Goal: Task Accomplishment & Management: Manage account settings

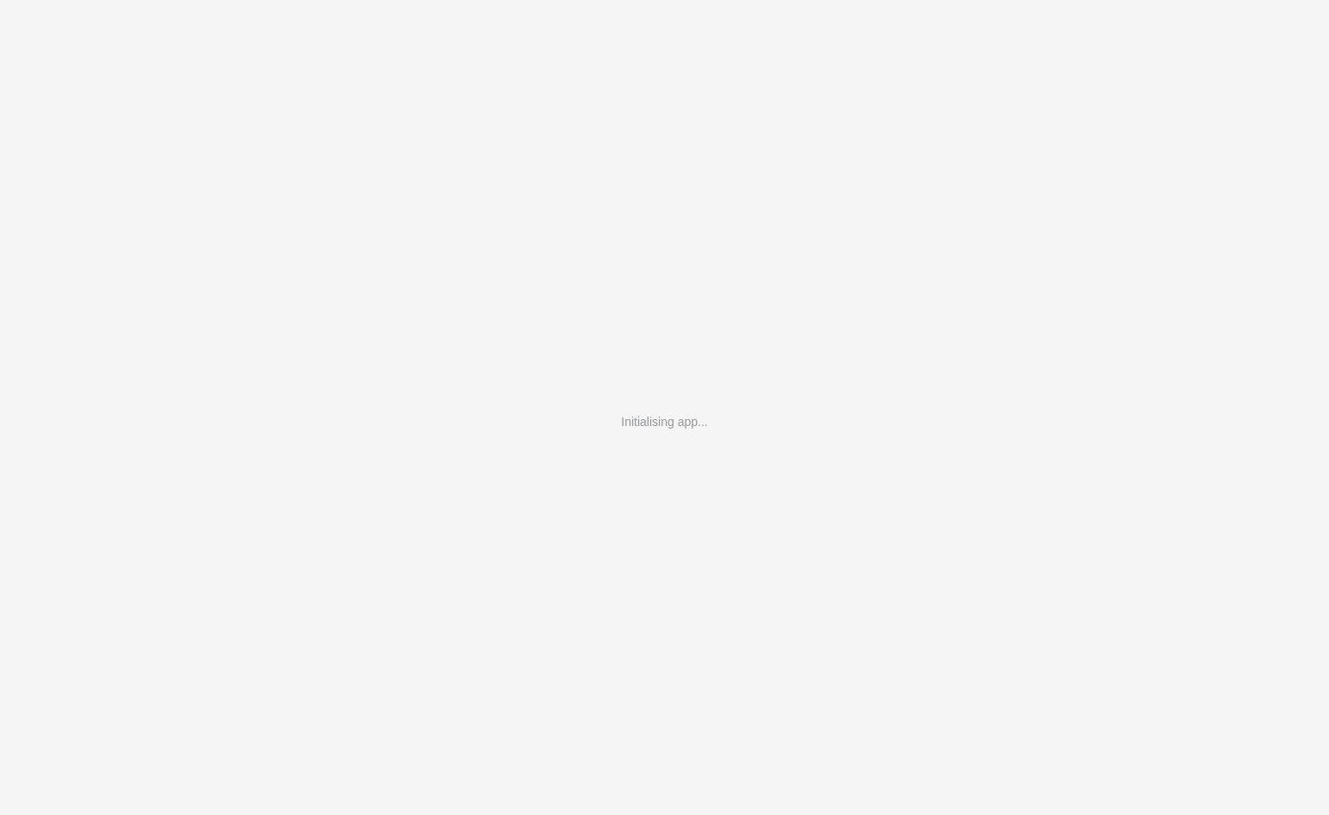
drag, startPoint x: 891, startPoint y: 18, endPoint x: 997, endPoint y: 29, distance: 106.7
click at [896, 21] on div "Initialising app..." at bounding box center [664, 407] width 1329 height 815
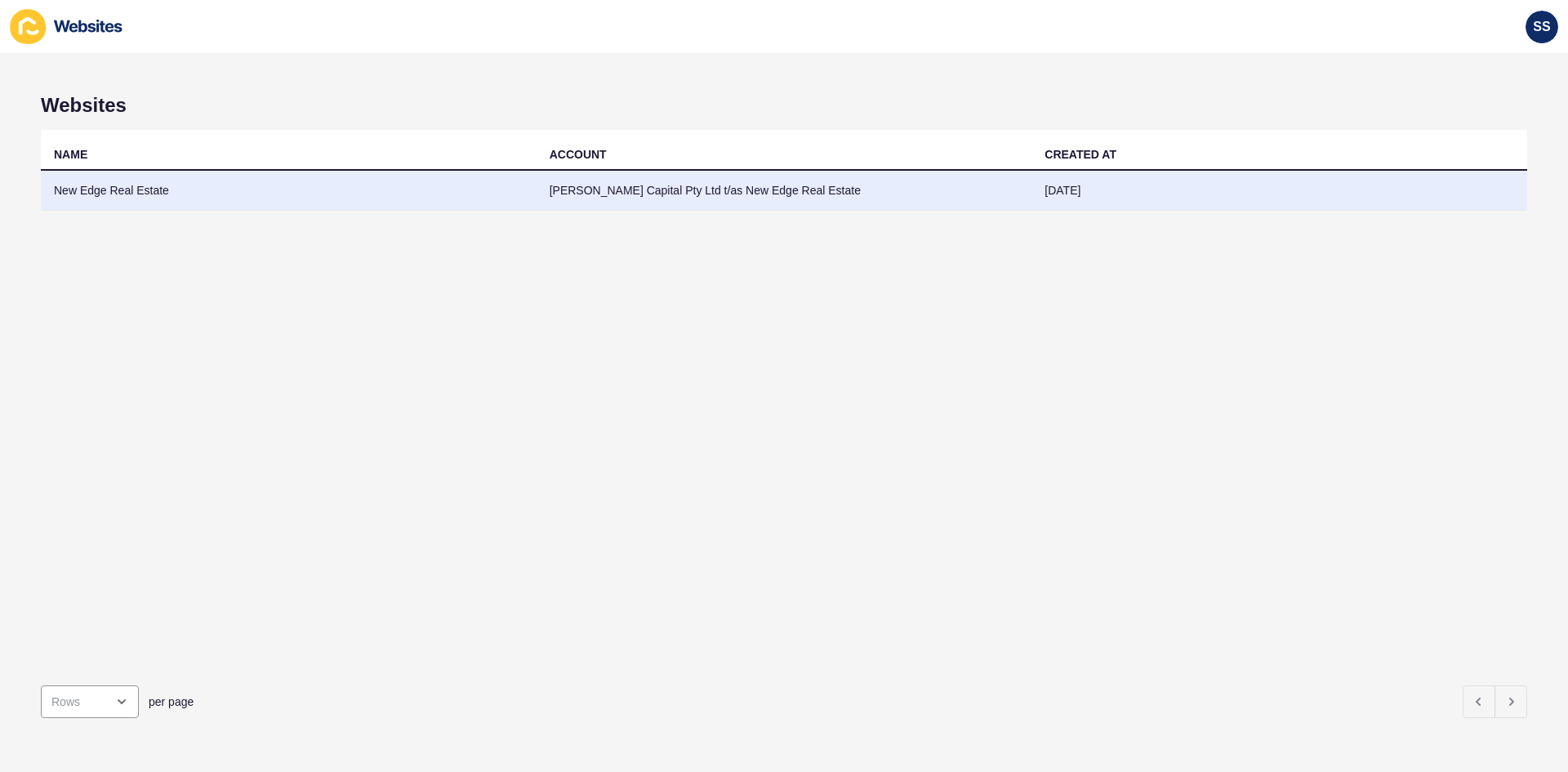
click at [167, 181] on td "New Edge Real Estate" at bounding box center [289, 190] width 496 height 40
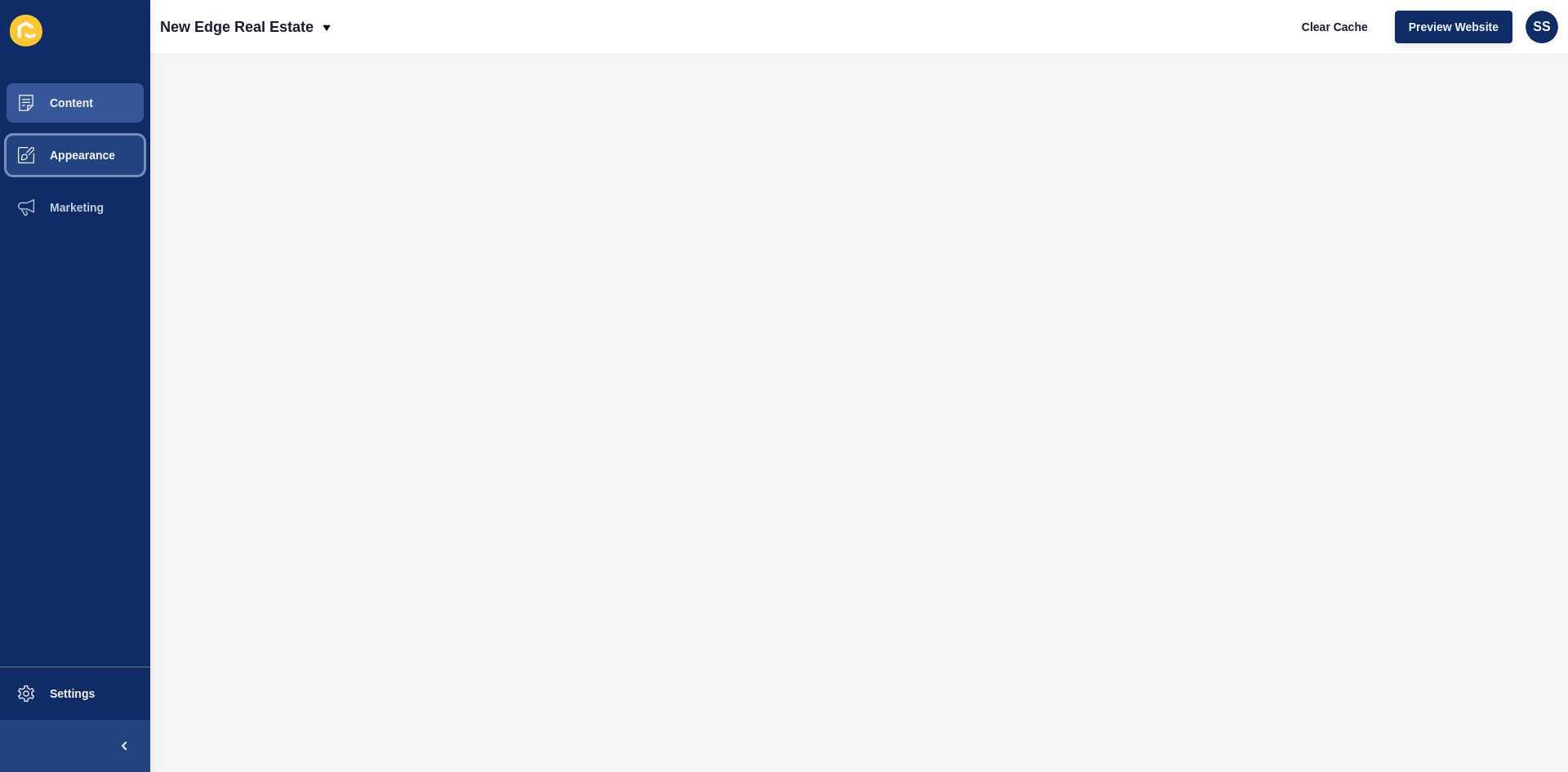
click at [122, 156] on button "Appearance" at bounding box center [75, 154] width 151 height 52
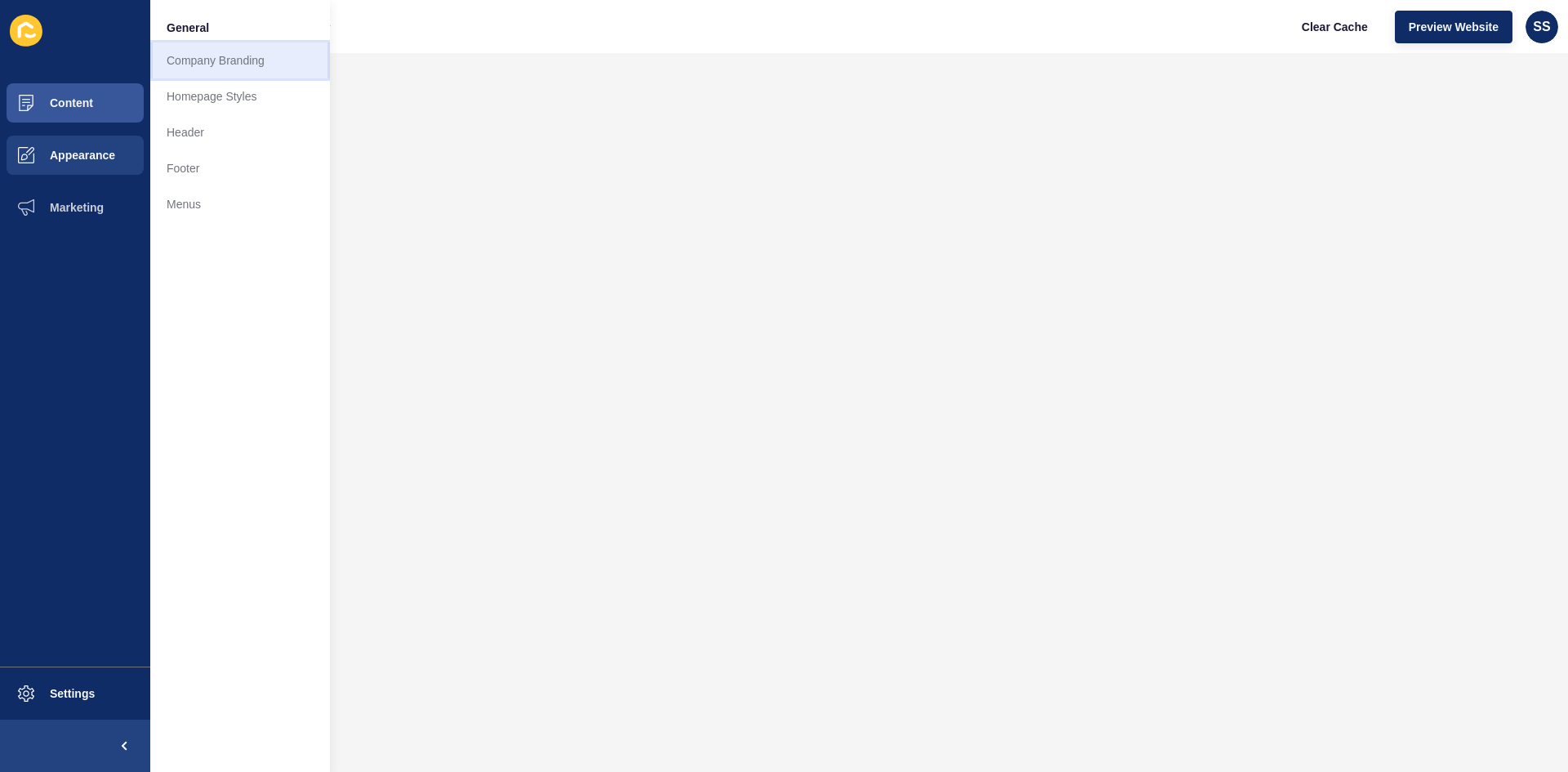
click at [198, 60] on link "Company Branding" at bounding box center [241, 61] width 180 height 36
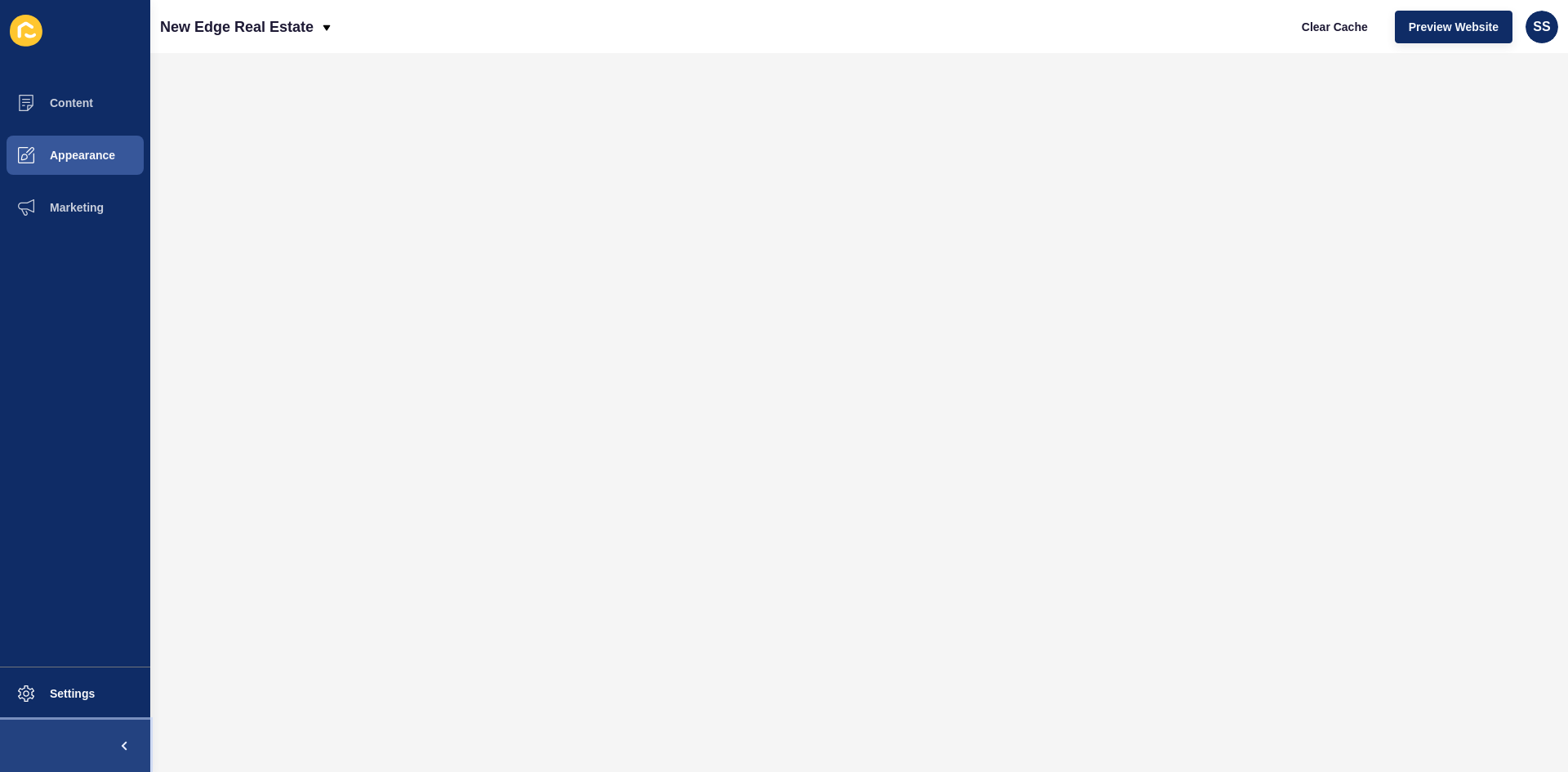
click at [115, 739] on span at bounding box center [124, 745] width 52 height 52
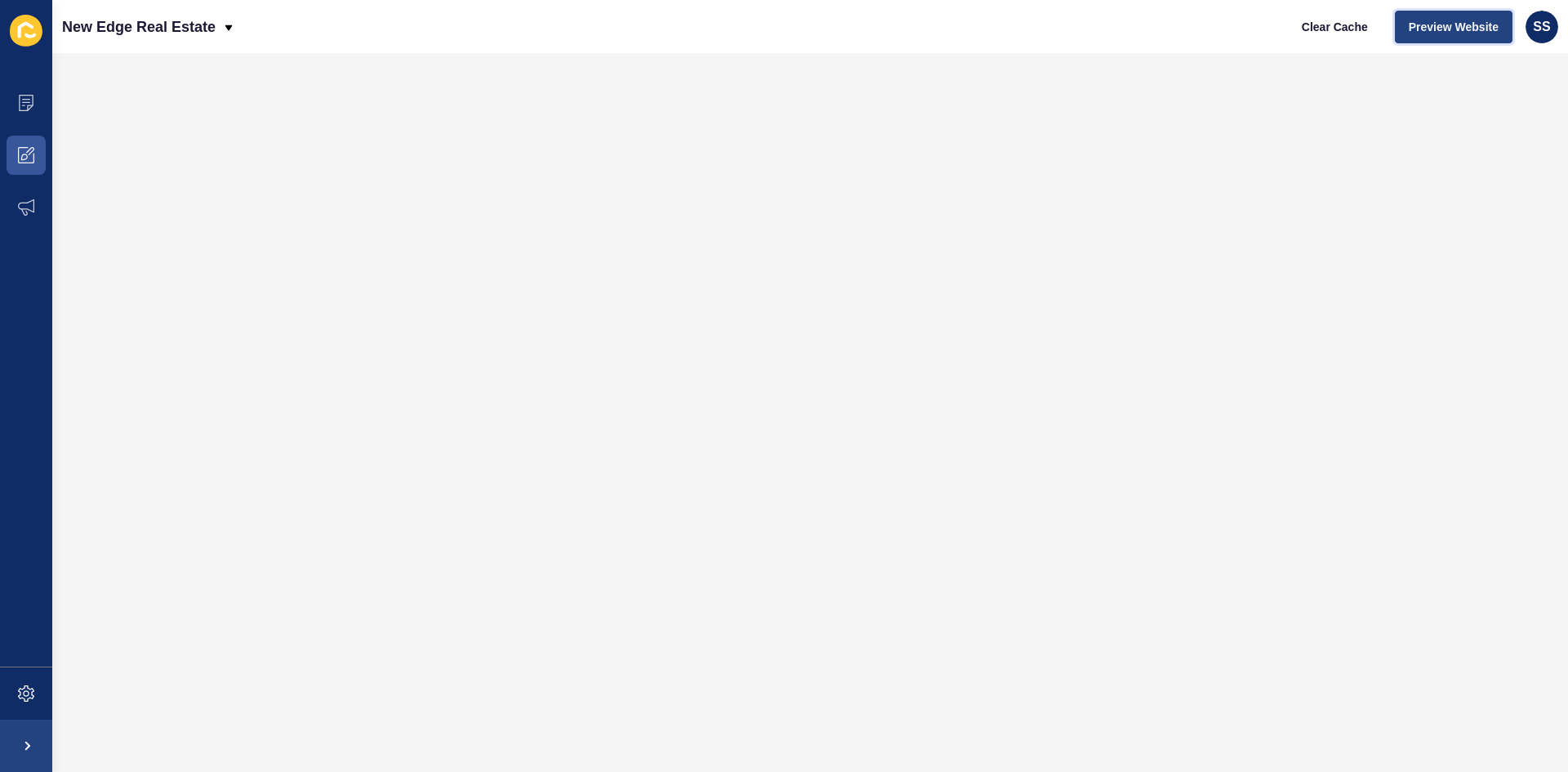
click at [1477, 15] on button "Preview Website" at bounding box center [1453, 27] width 117 height 33
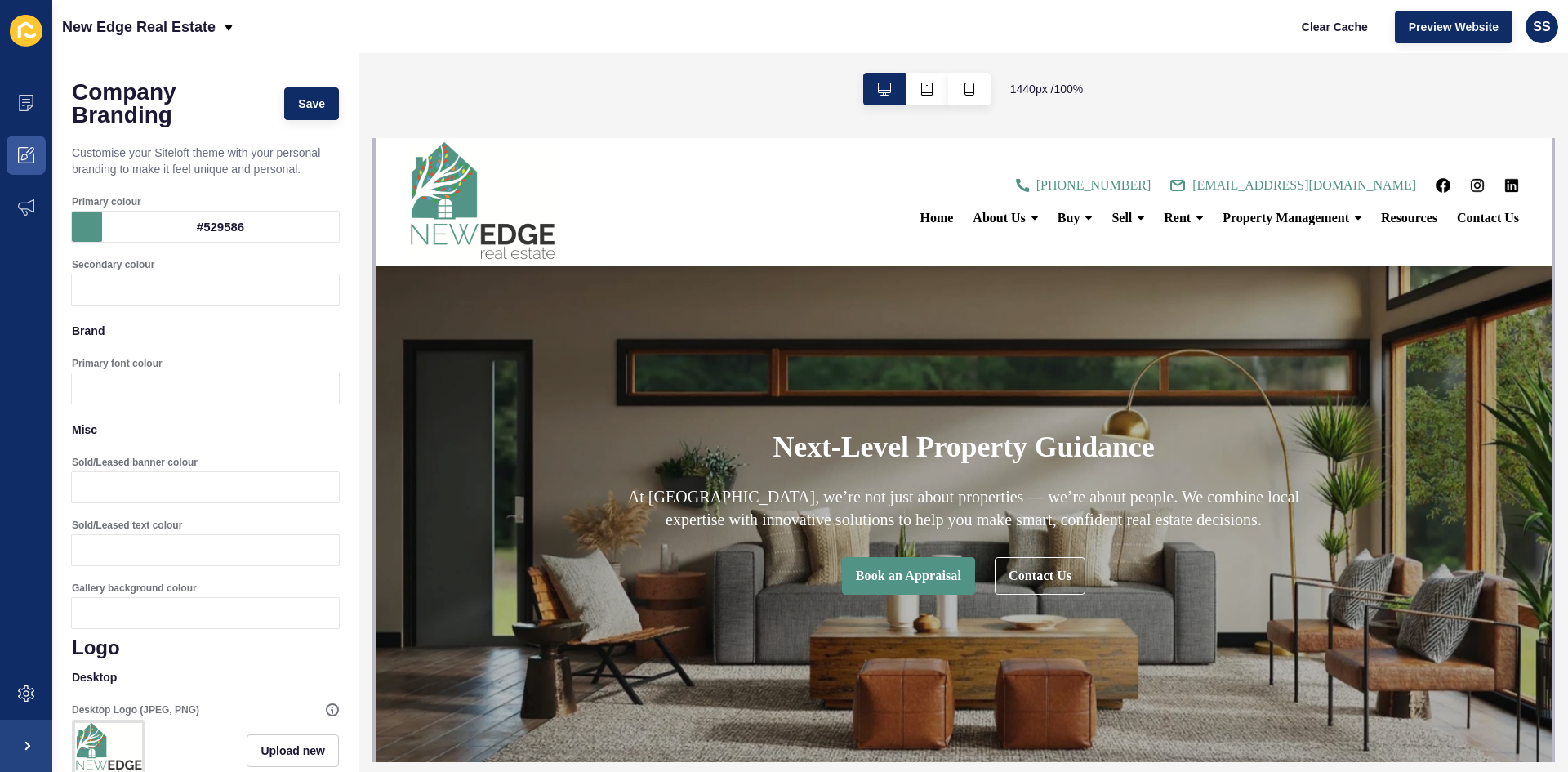
click at [174, 375] on div at bounding box center [221, 388] width 237 height 30
click at [205, 342] on p "Brand" at bounding box center [205, 331] width 267 height 36
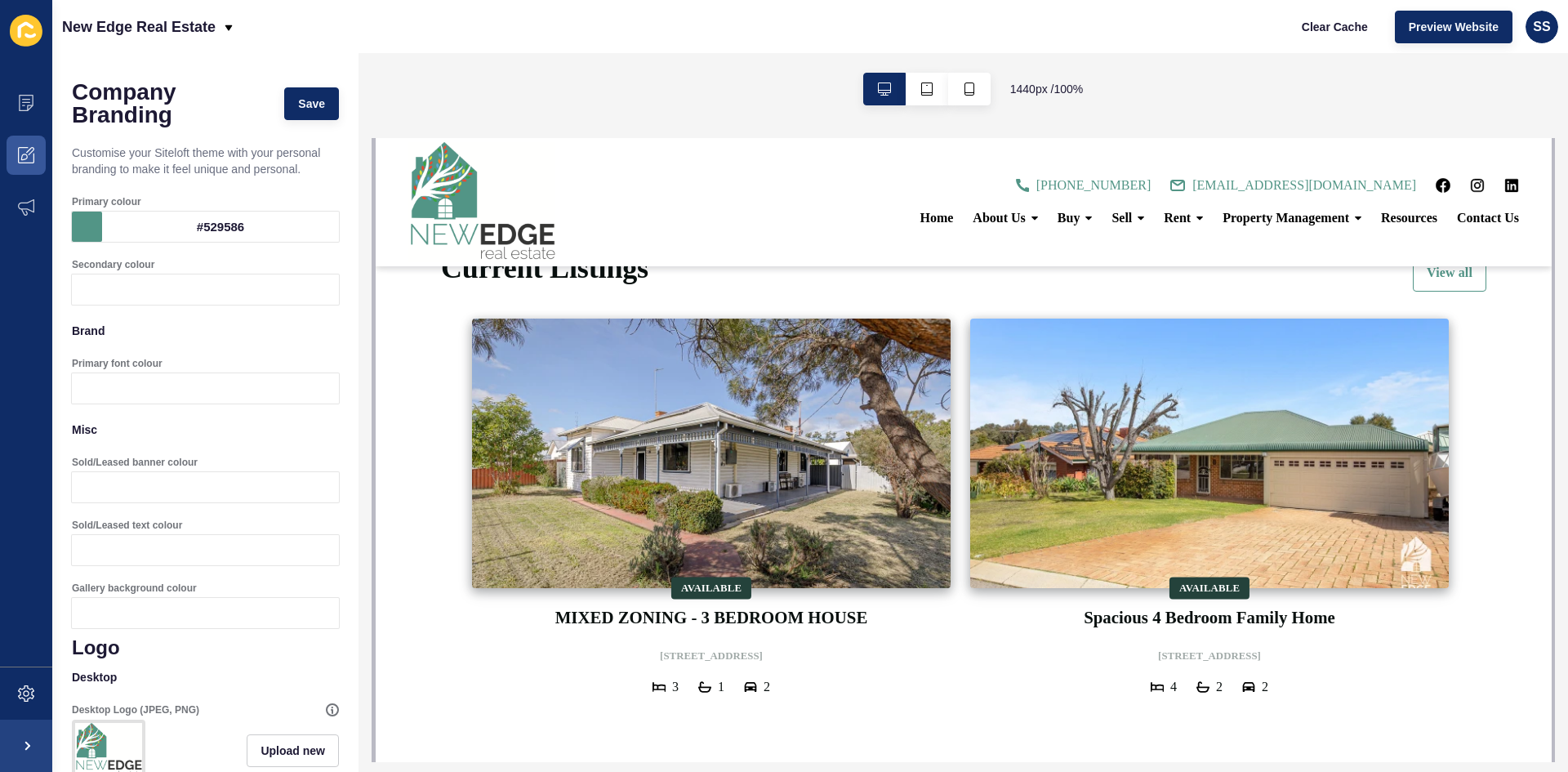
scroll to position [735, 0]
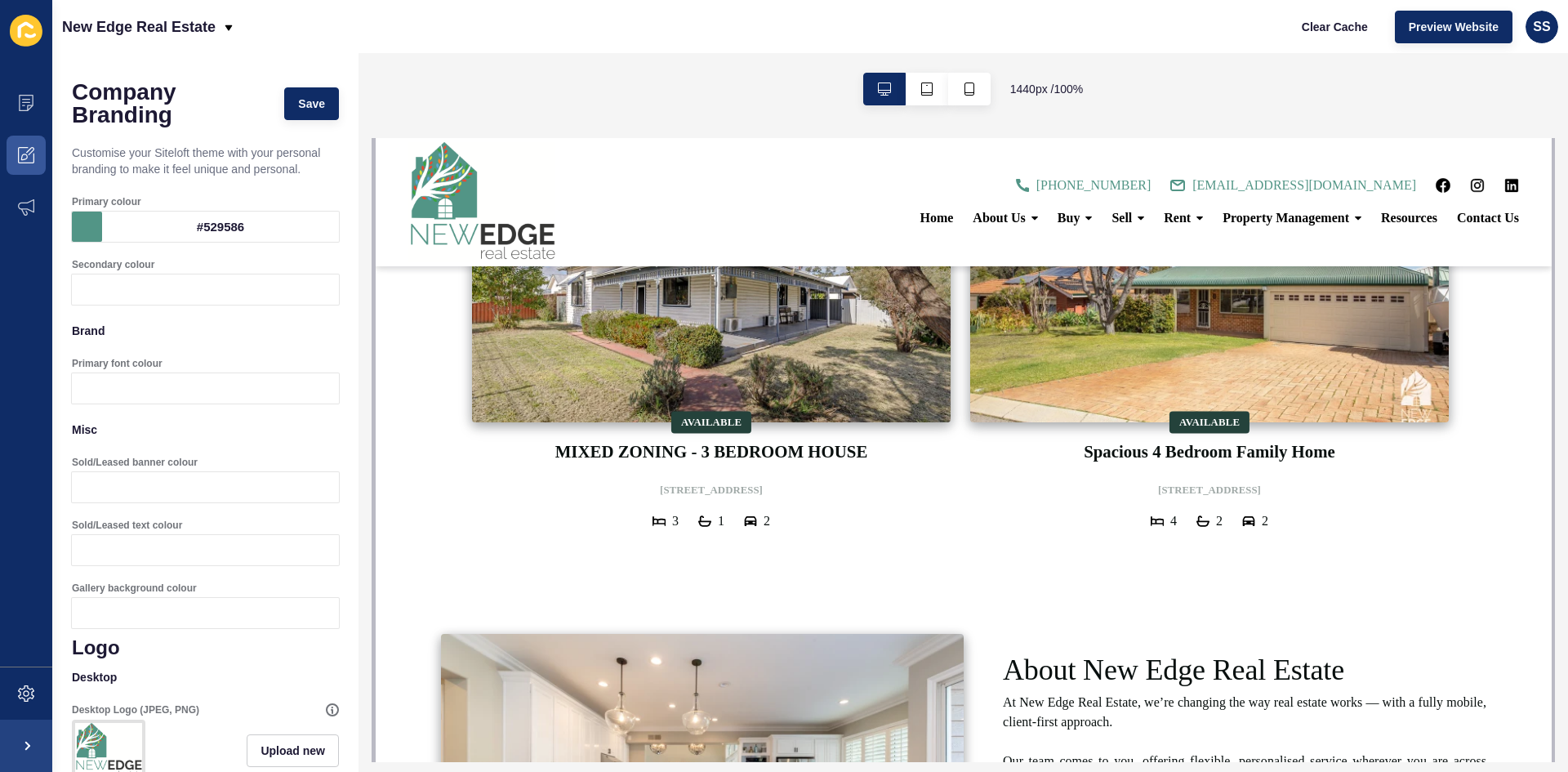
click at [464, 26] on div "New Edge Real Estate Clear Cache Preview Website SS" at bounding box center [810, 27] width 1516 height 53
click at [910, 63] on div at bounding box center [927, 89] width 167 height 72
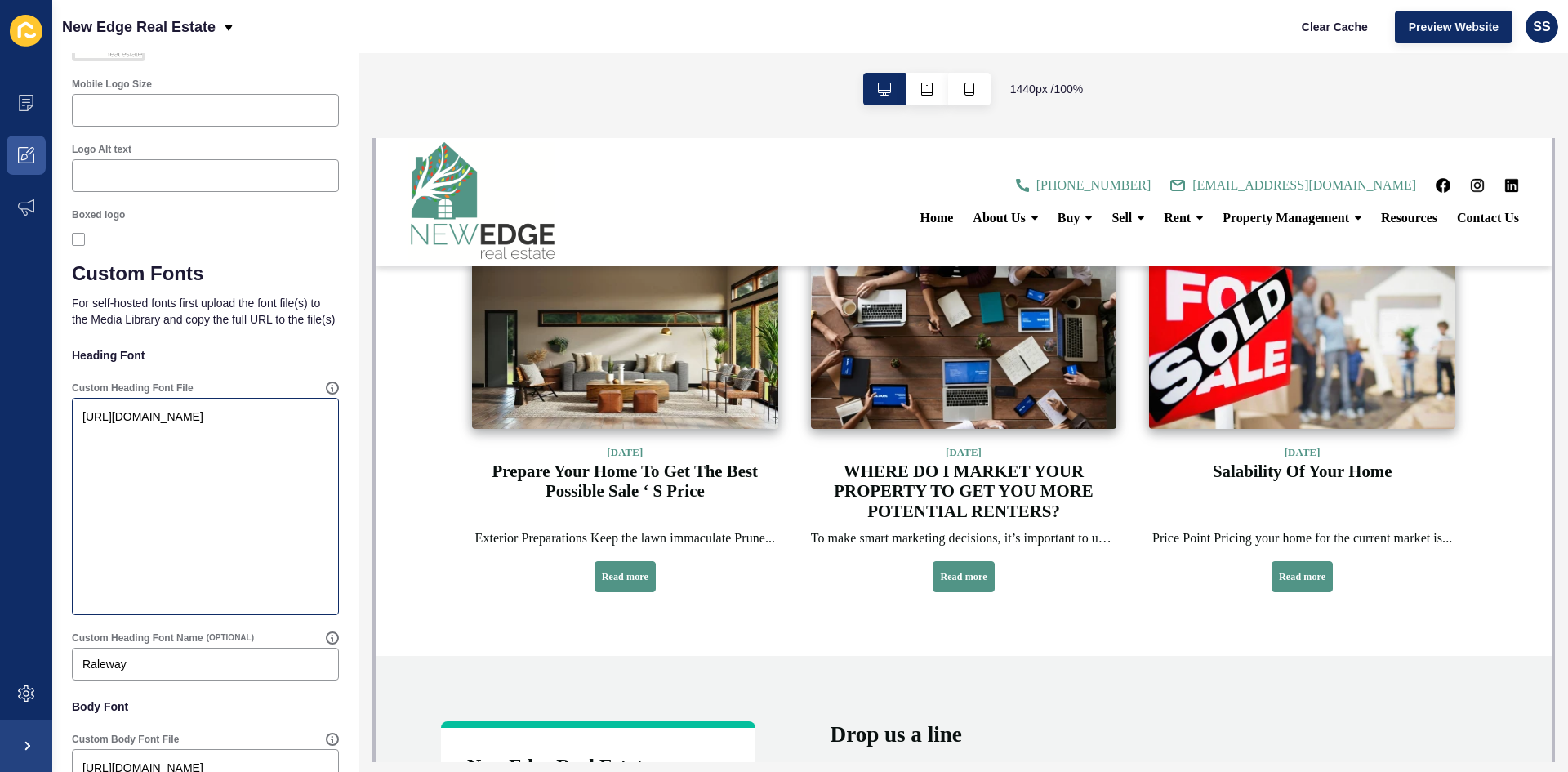
scroll to position [1325, 0]
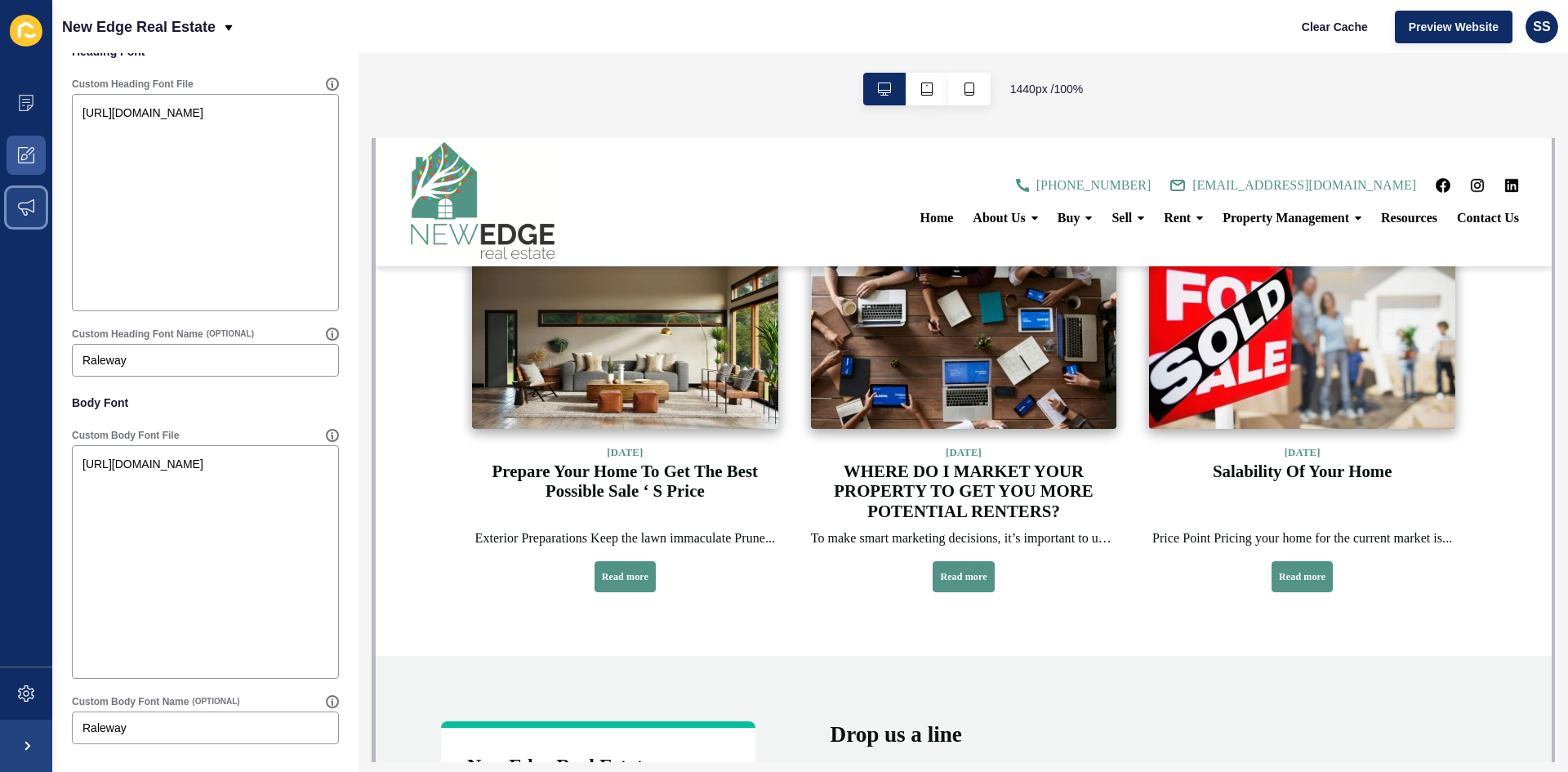
click at [29, 206] on icon at bounding box center [26, 206] width 16 height 16
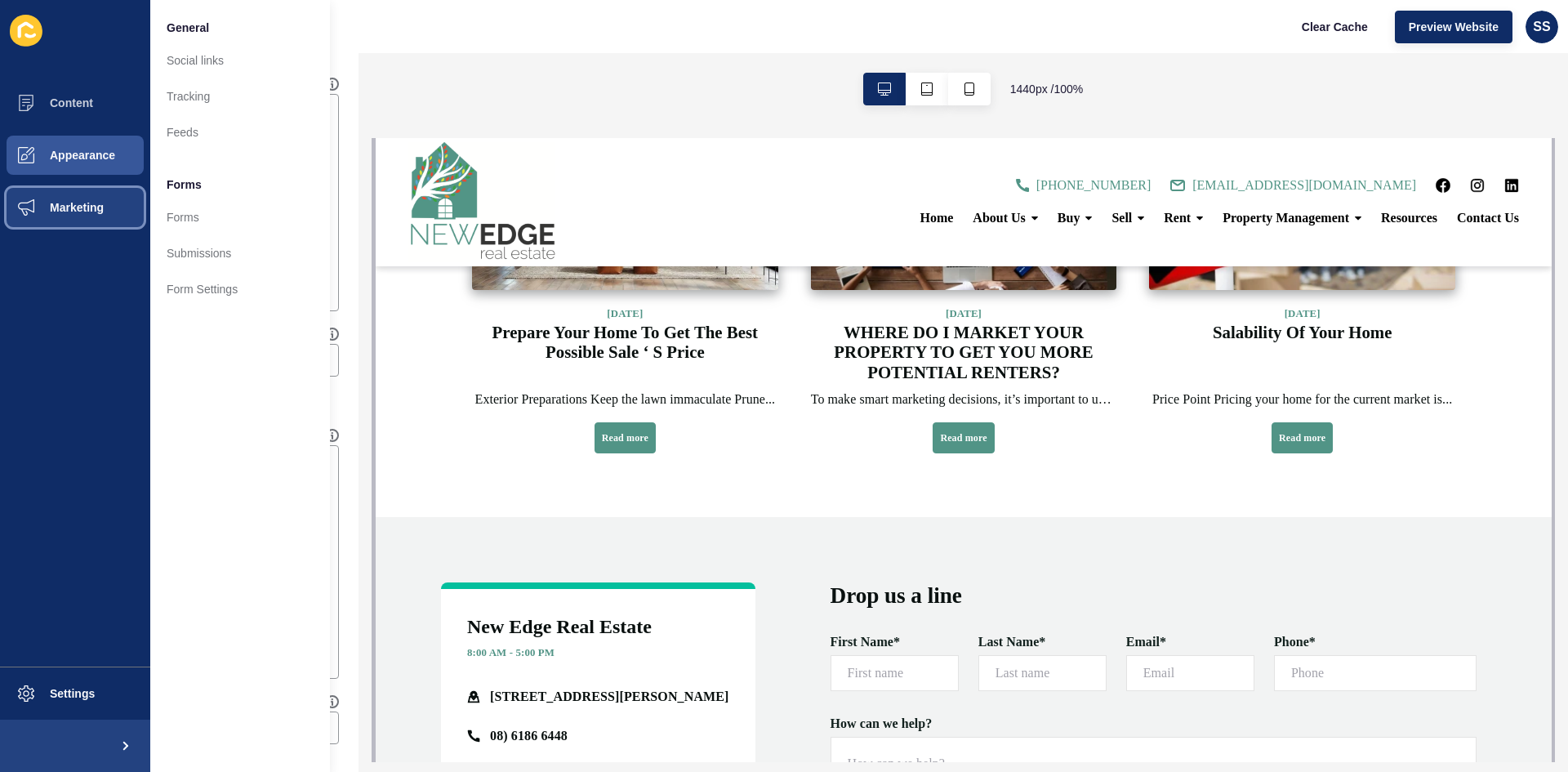
scroll to position [2941, 0]
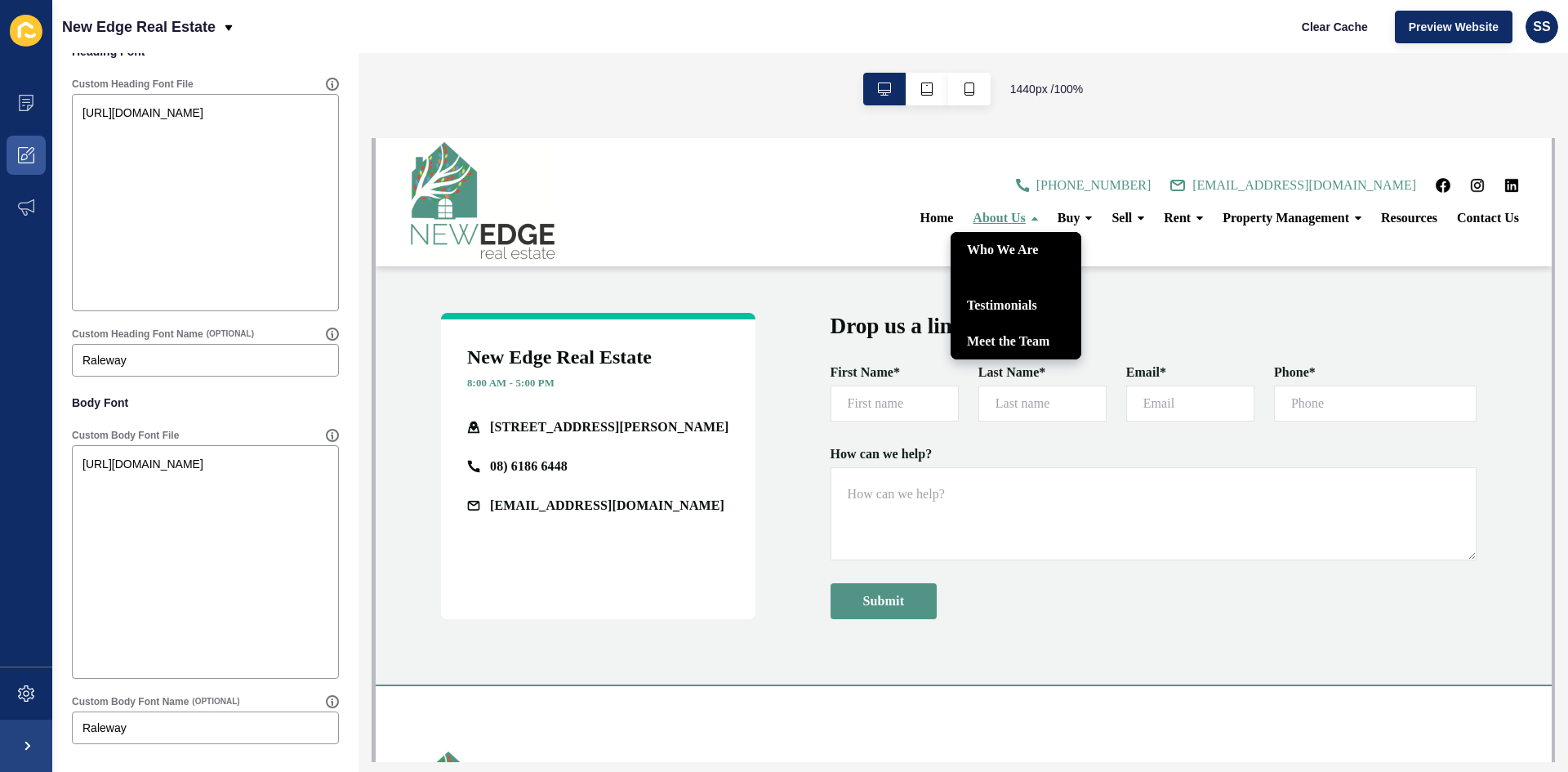
click at [994, 216] on span "About Us" at bounding box center [997, 218] width 52 height 14
click at [1025, 256] on link "Who We Are" at bounding box center [1015, 250] width 131 height 36
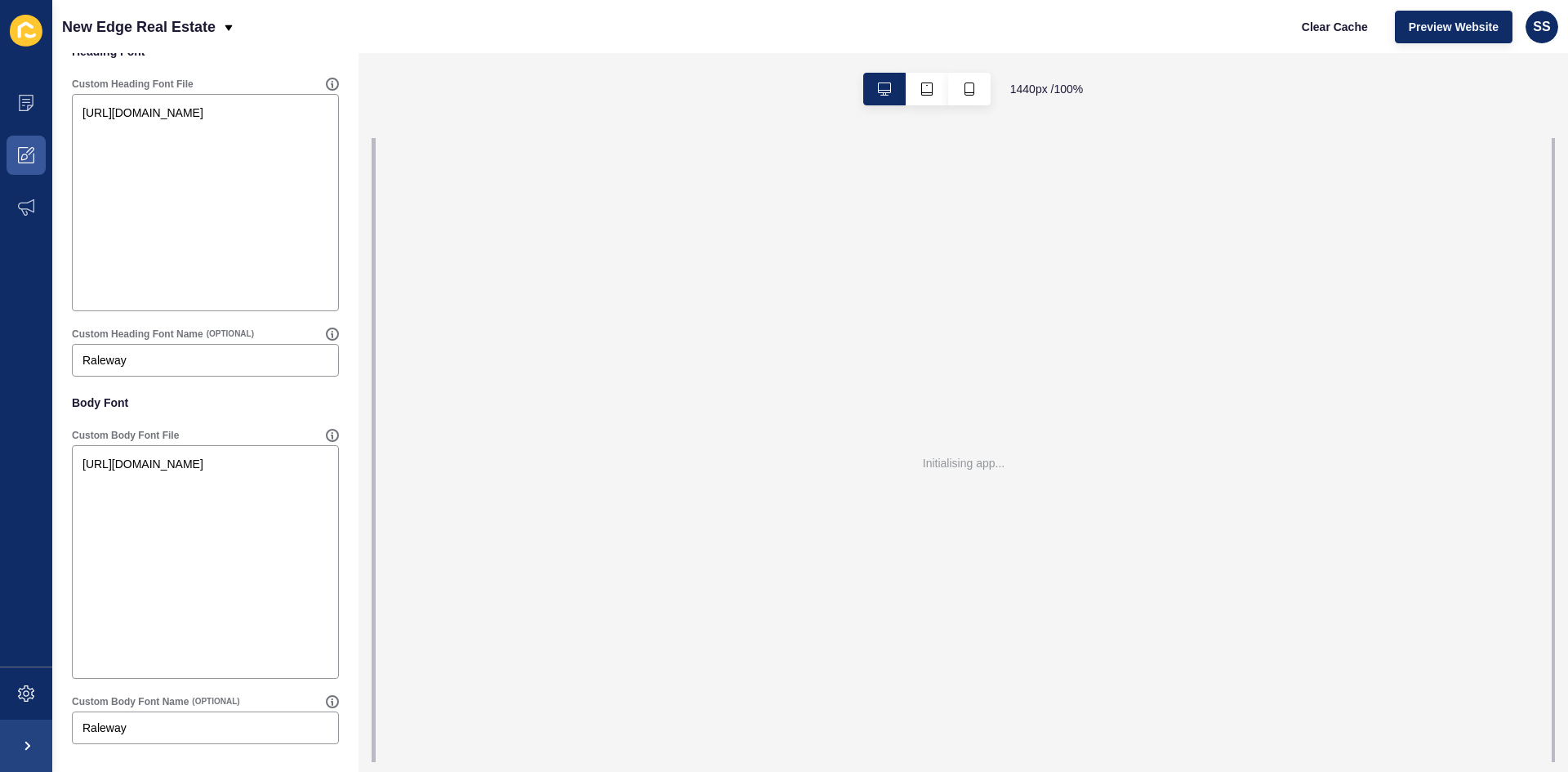
scroll to position [0, 0]
click at [977, 93] on button "button" at bounding box center [969, 89] width 43 height 33
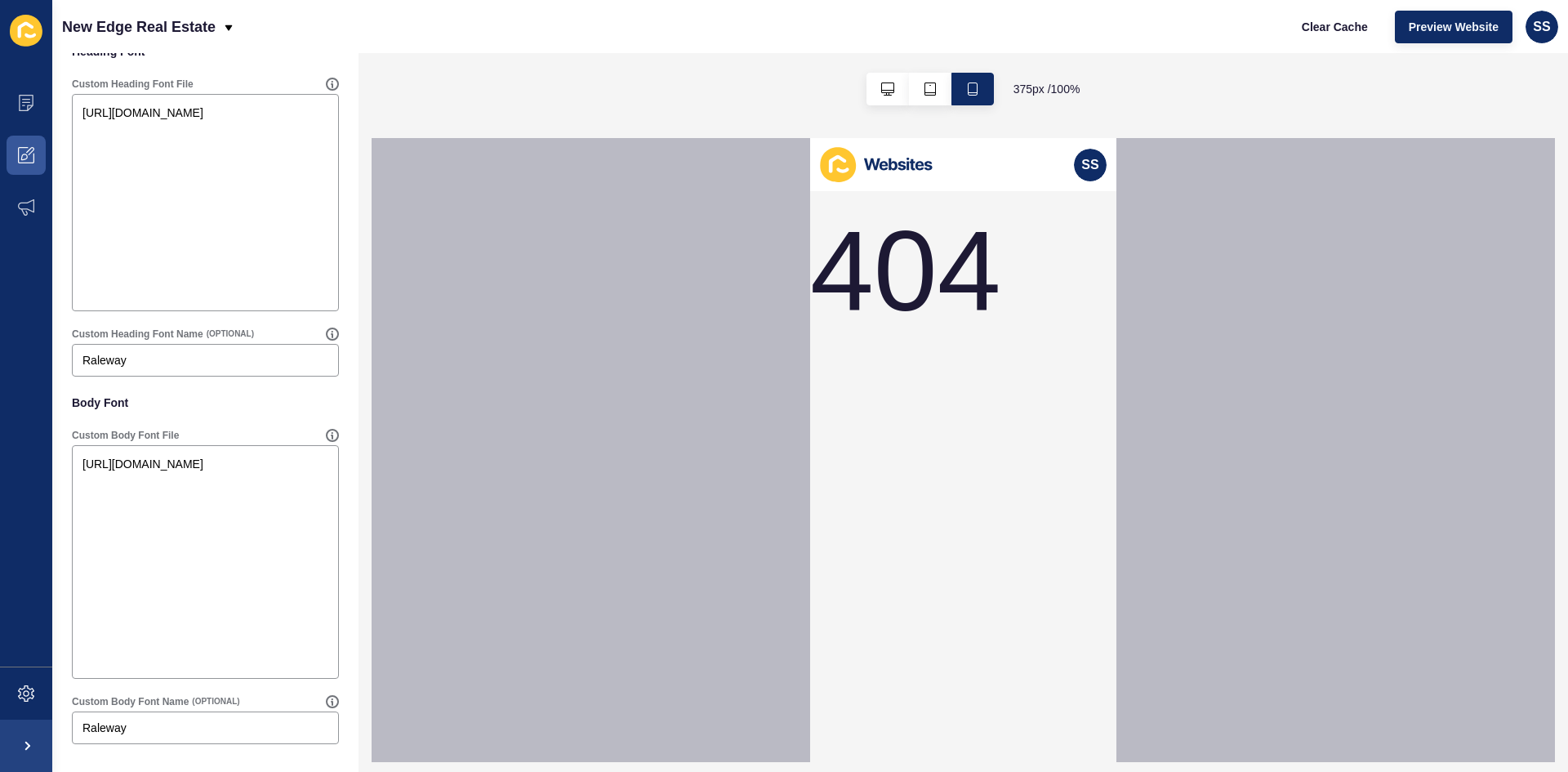
click at [931, 71] on div at bounding box center [930, 89] width 167 height 72
click at [930, 97] on button "button" at bounding box center [930, 89] width 43 height 33
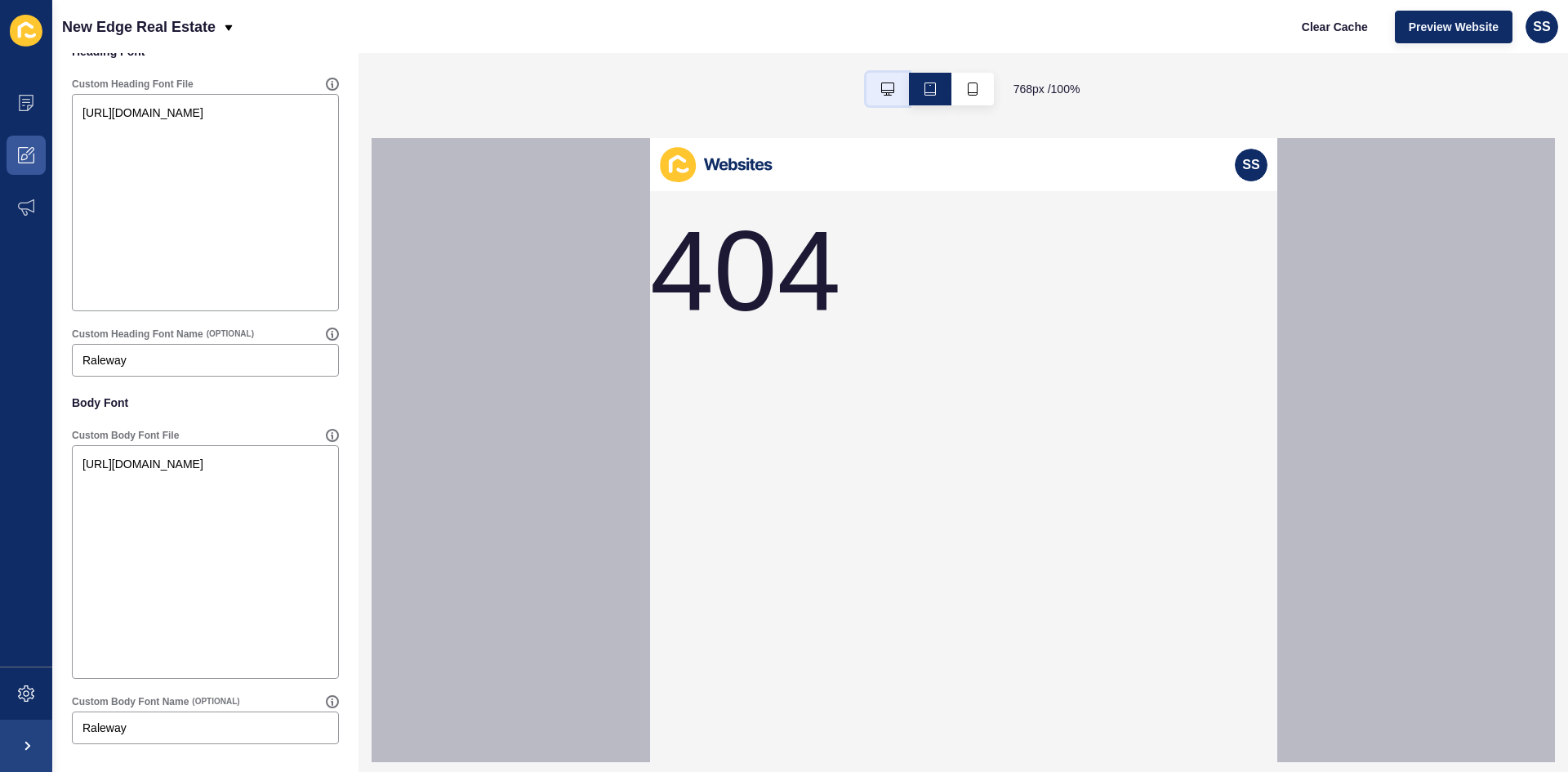
click at [883, 87] on icon "button" at bounding box center [888, 89] width 13 height 13
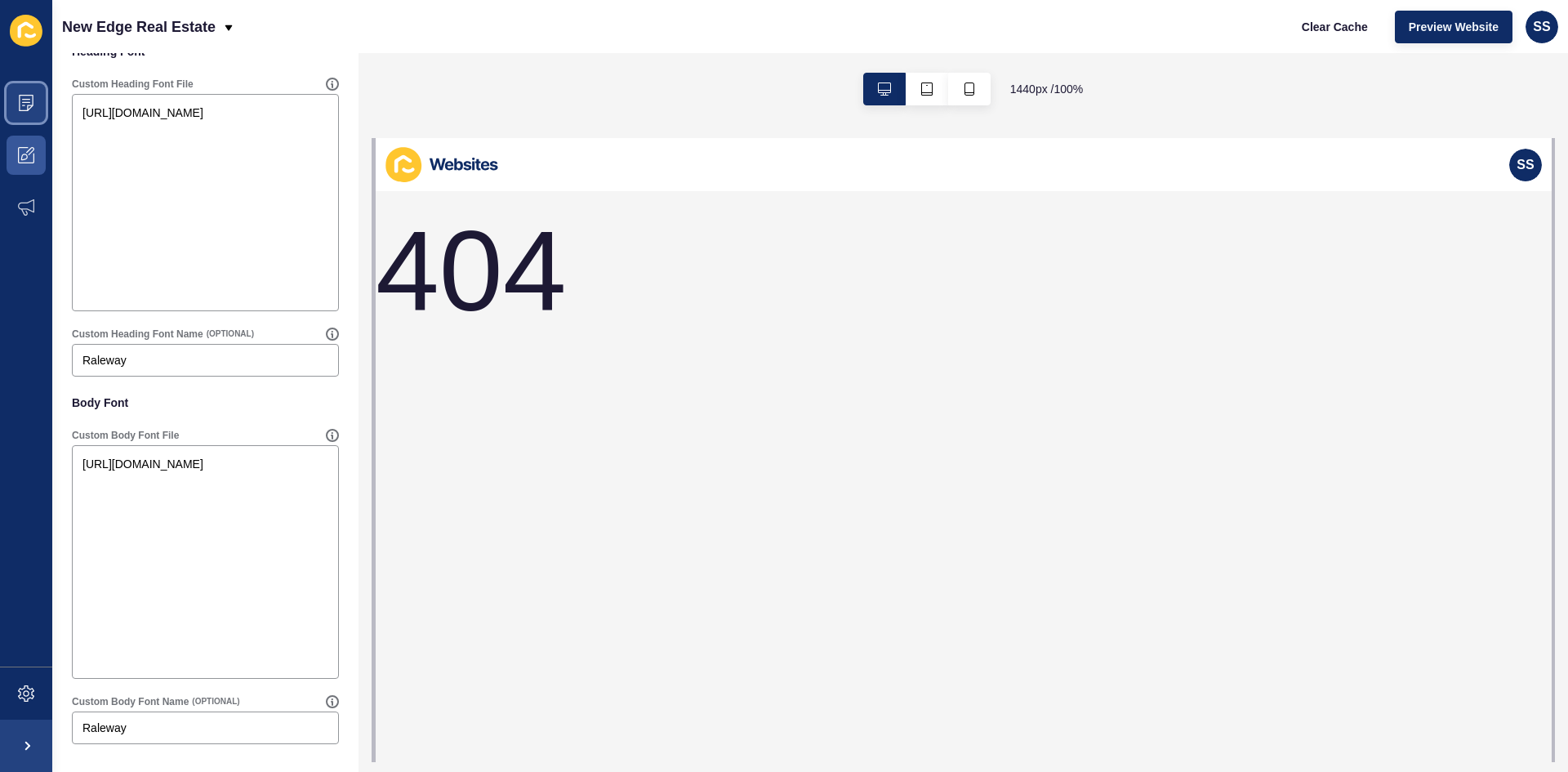
click at [22, 116] on span at bounding box center [26, 102] width 52 height 52
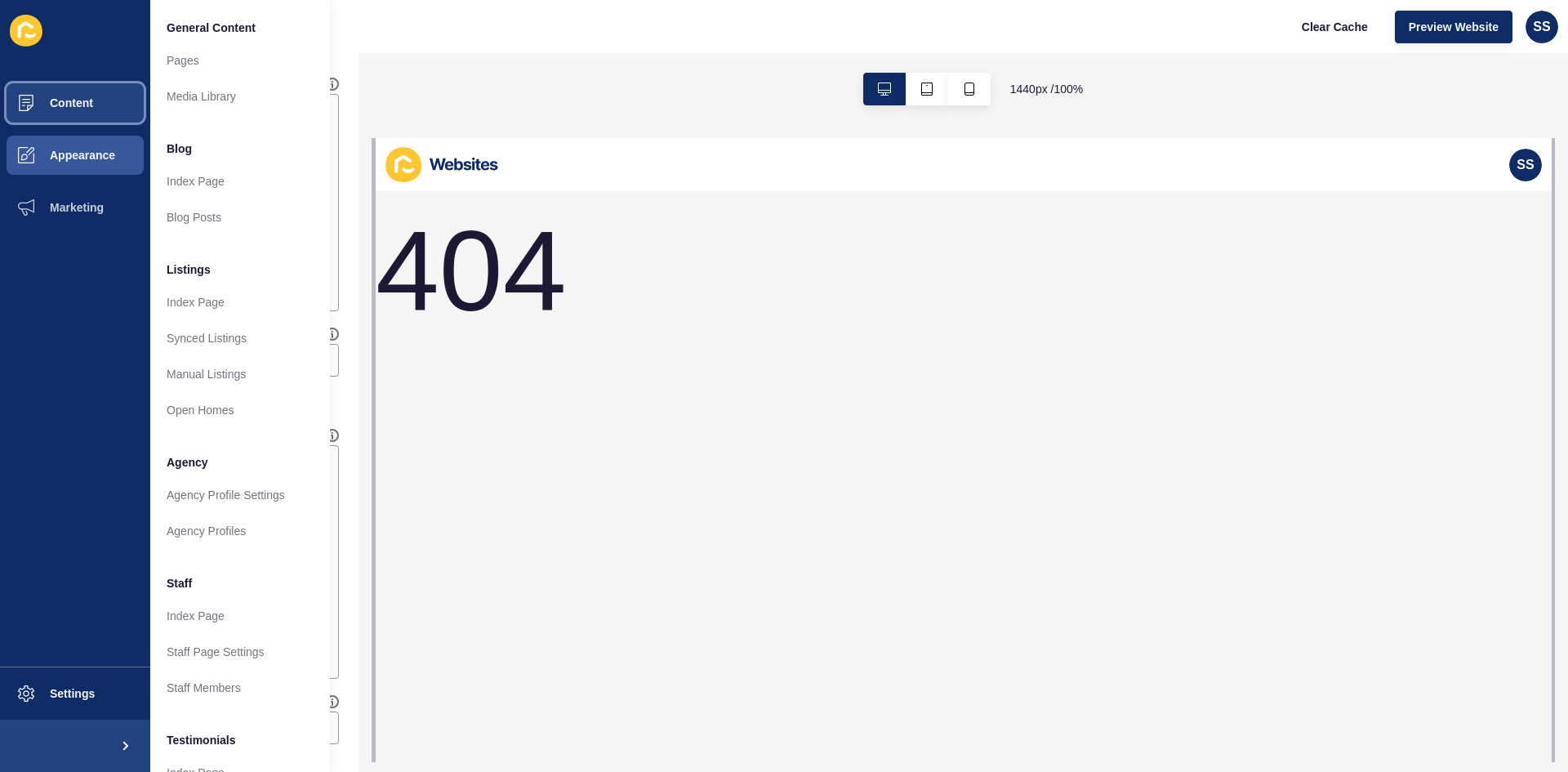
click at [72, 97] on span "Content" at bounding box center [45, 103] width 96 height 13
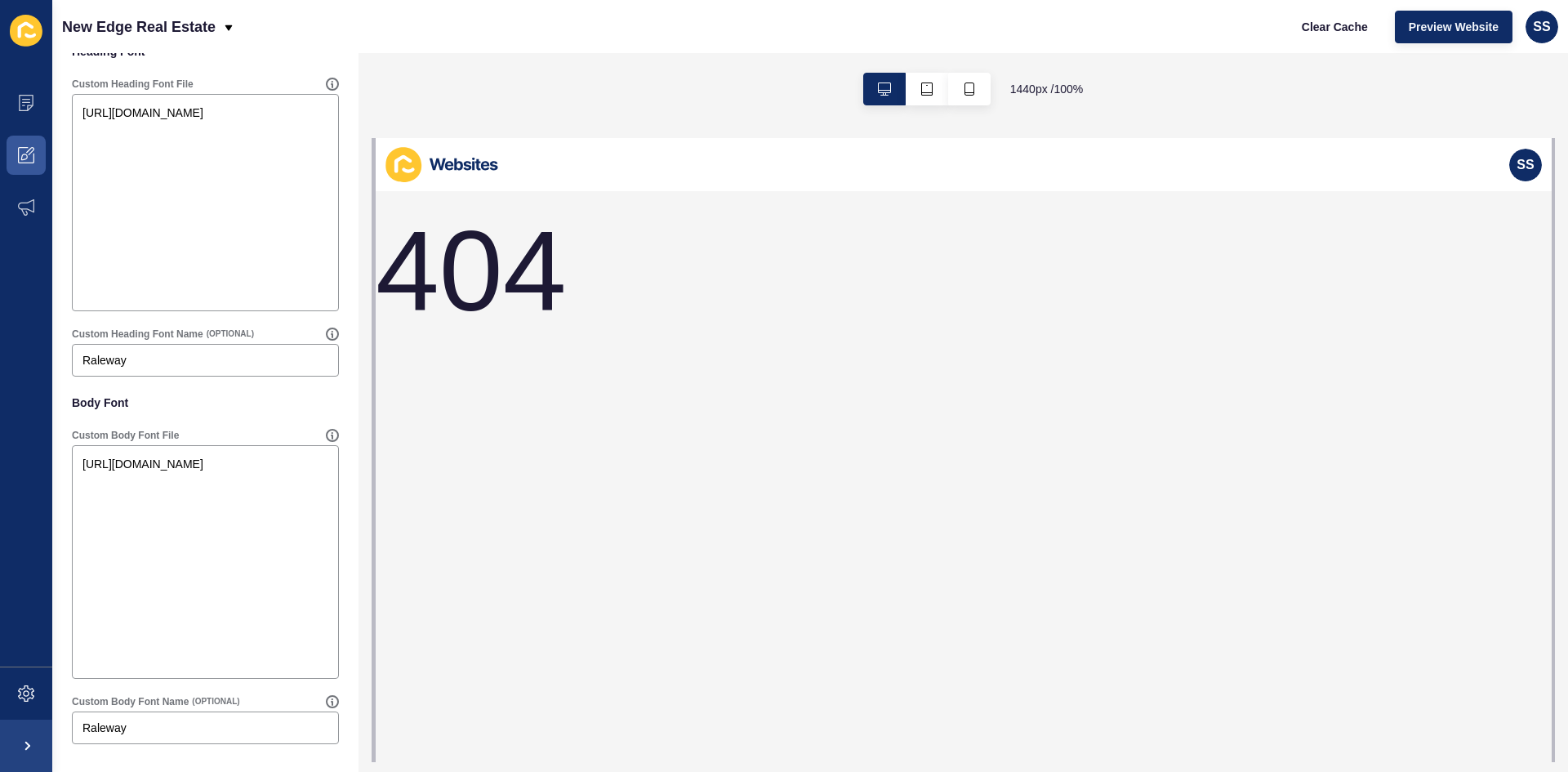
click at [30, 99] on icon at bounding box center [26, 102] width 16 height 16
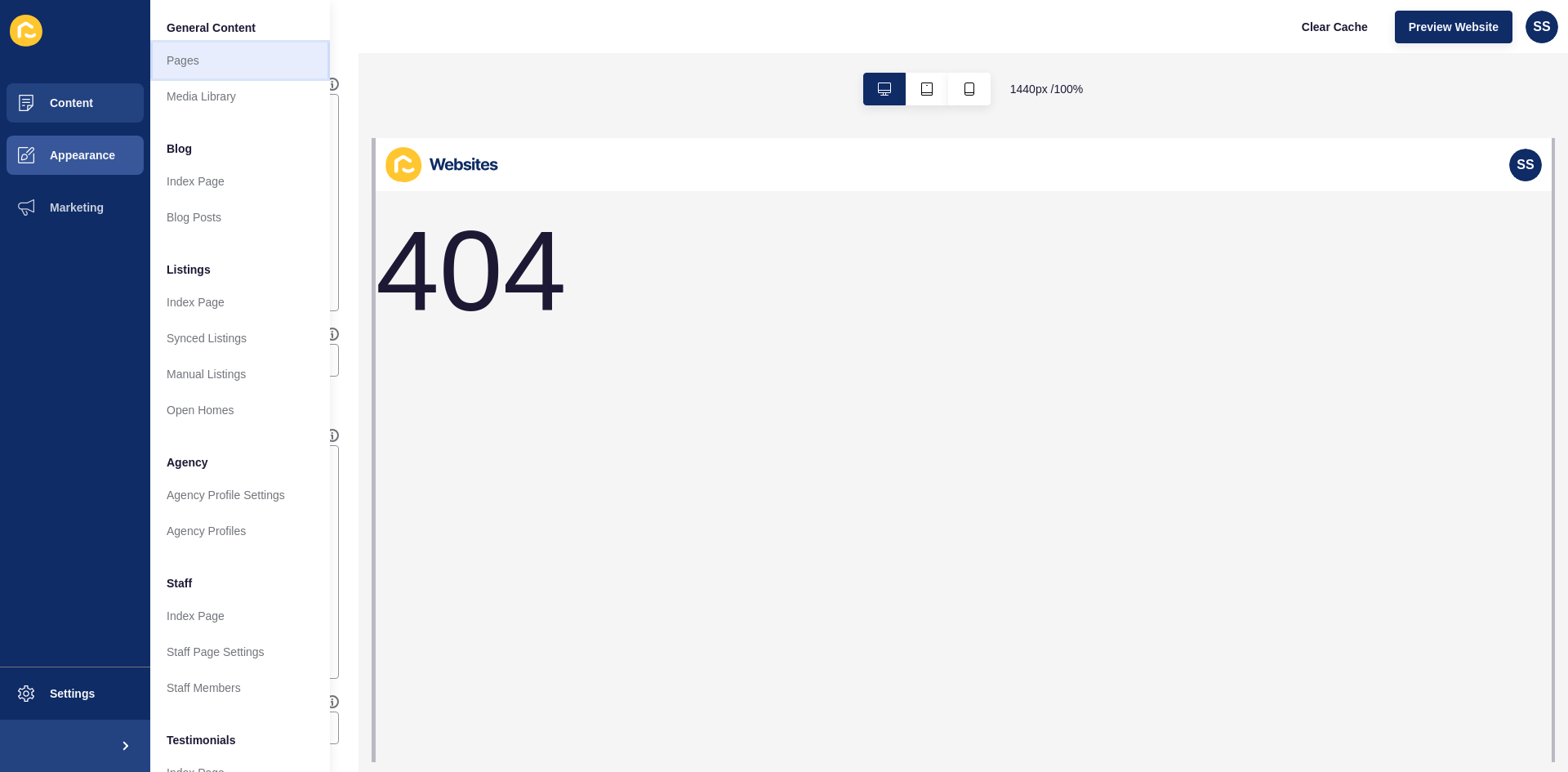
click at [209, 64] on link "Pages" at bounding box center [241, 61] width 180 height 36
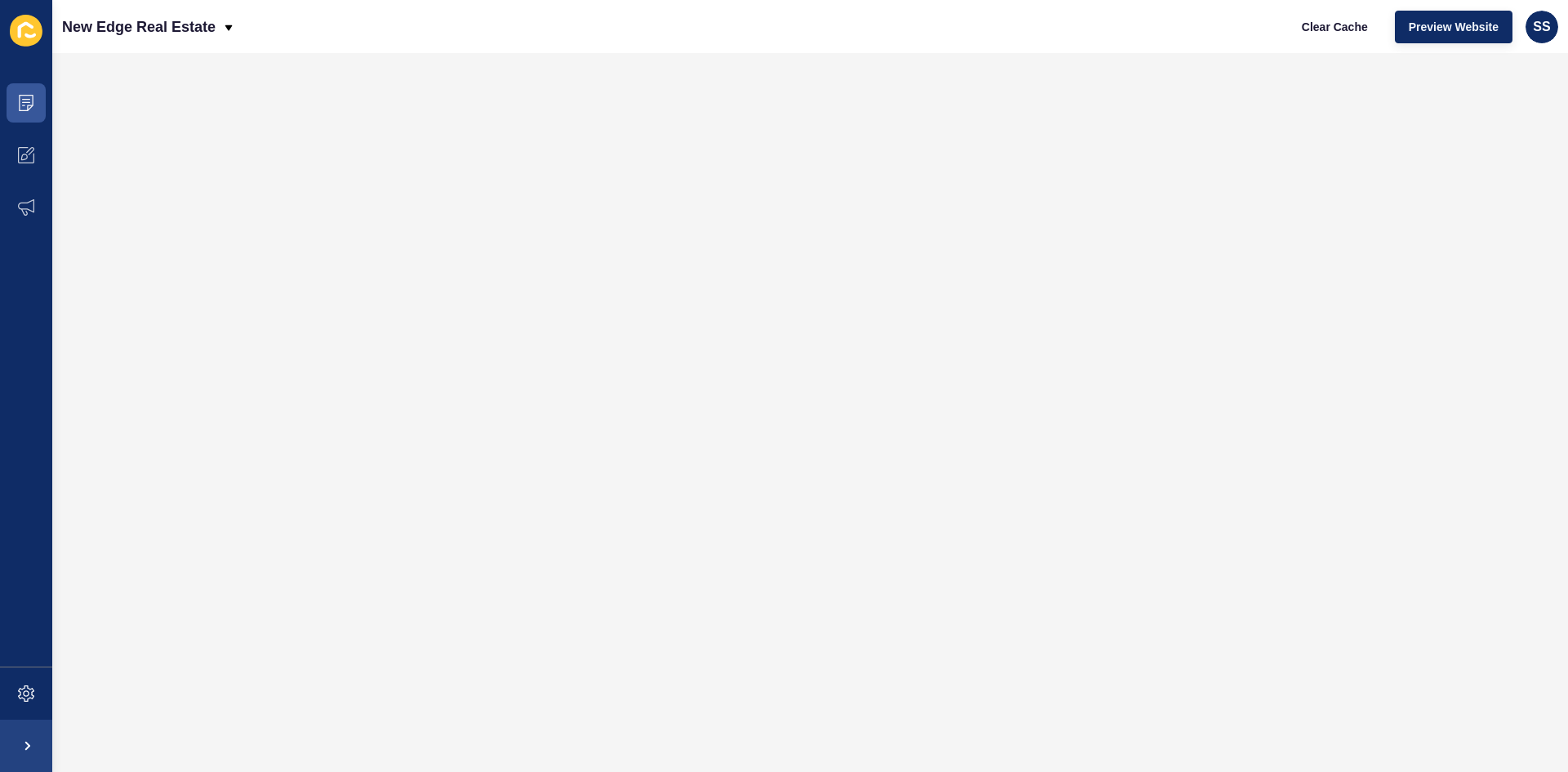
click at [1173, 39] on div "New Edge Real Estate Clear Cache Preview Website SS" at bounding box center [810, 27] width 1516 height 53
click at [37, 40] on icon at bounding box center [26, 31] width 33 height 32
click at [28, 34] on icon at bounding box center [26, 31] width 33 height 32
click at [27, 95] on icon at bounding box center [27, 102] width 15 height 16
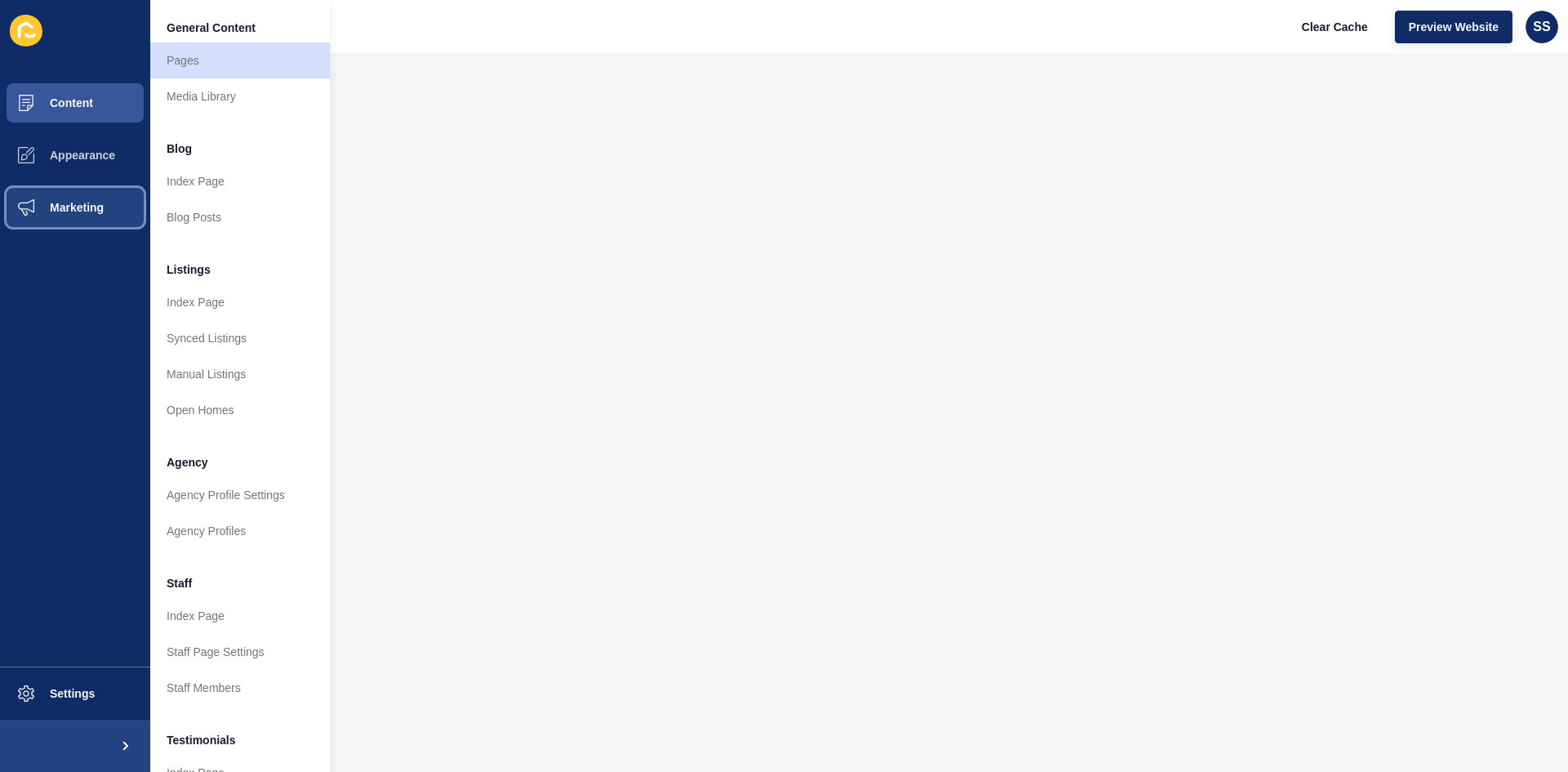
click at [37, 202] on span "Marketing" at bounding box center [50, 207] width 106 height 13
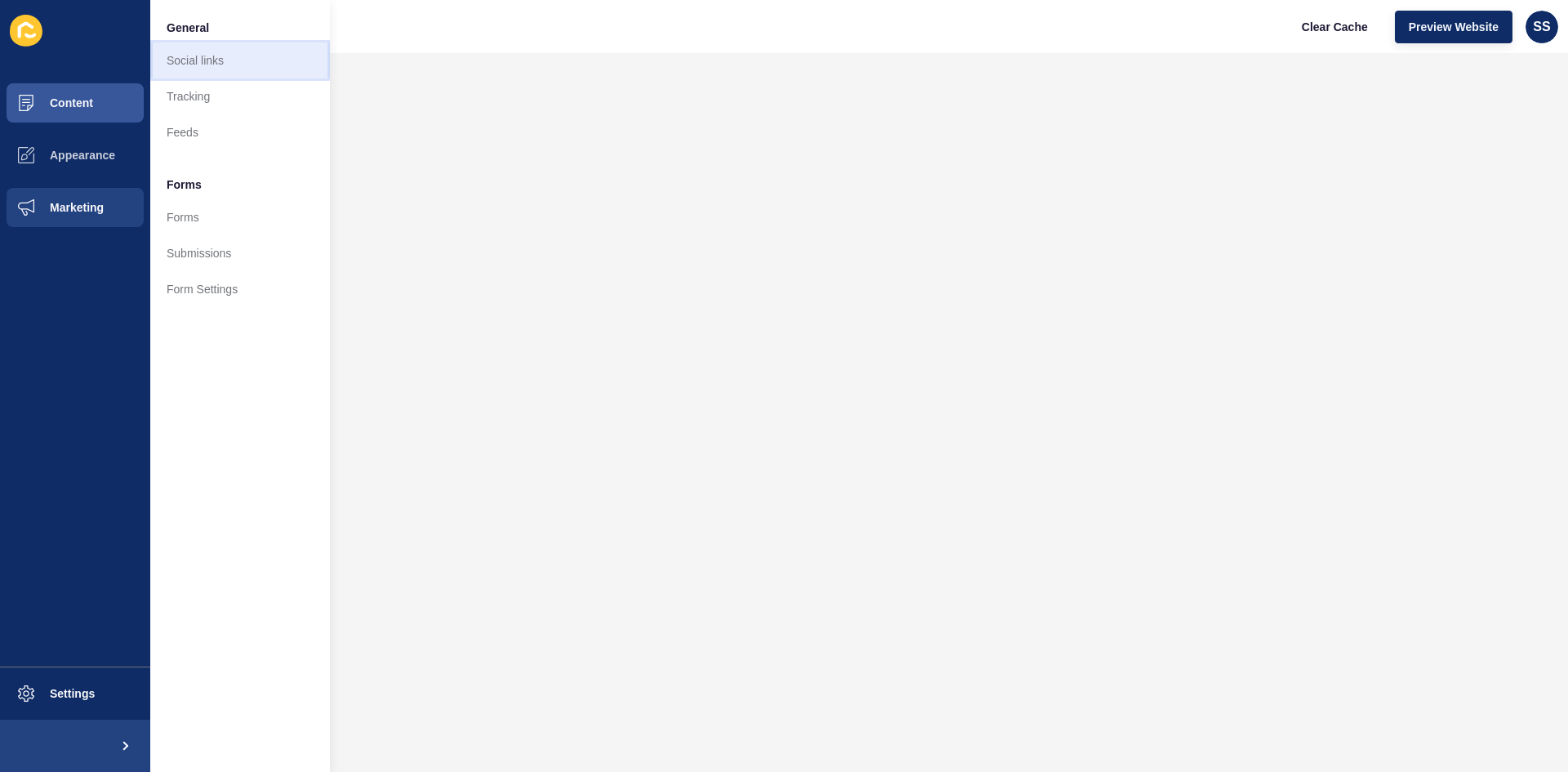
click at [187, 54] on link "Social links" at bounding box center [241, 61] width 180 height 36
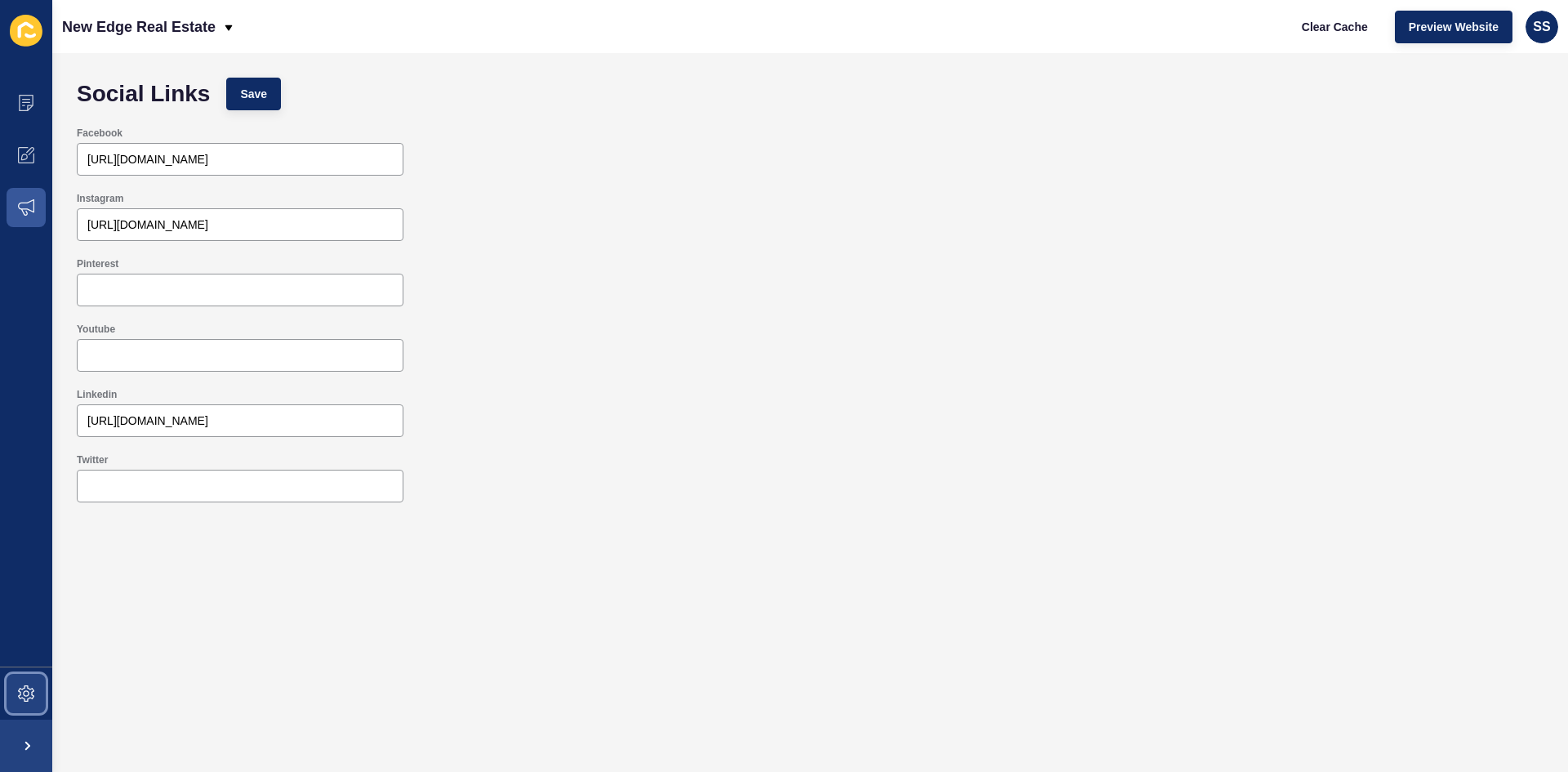
click at [32, 696] on icon at bounding box center [26, 693] width 16 height 16
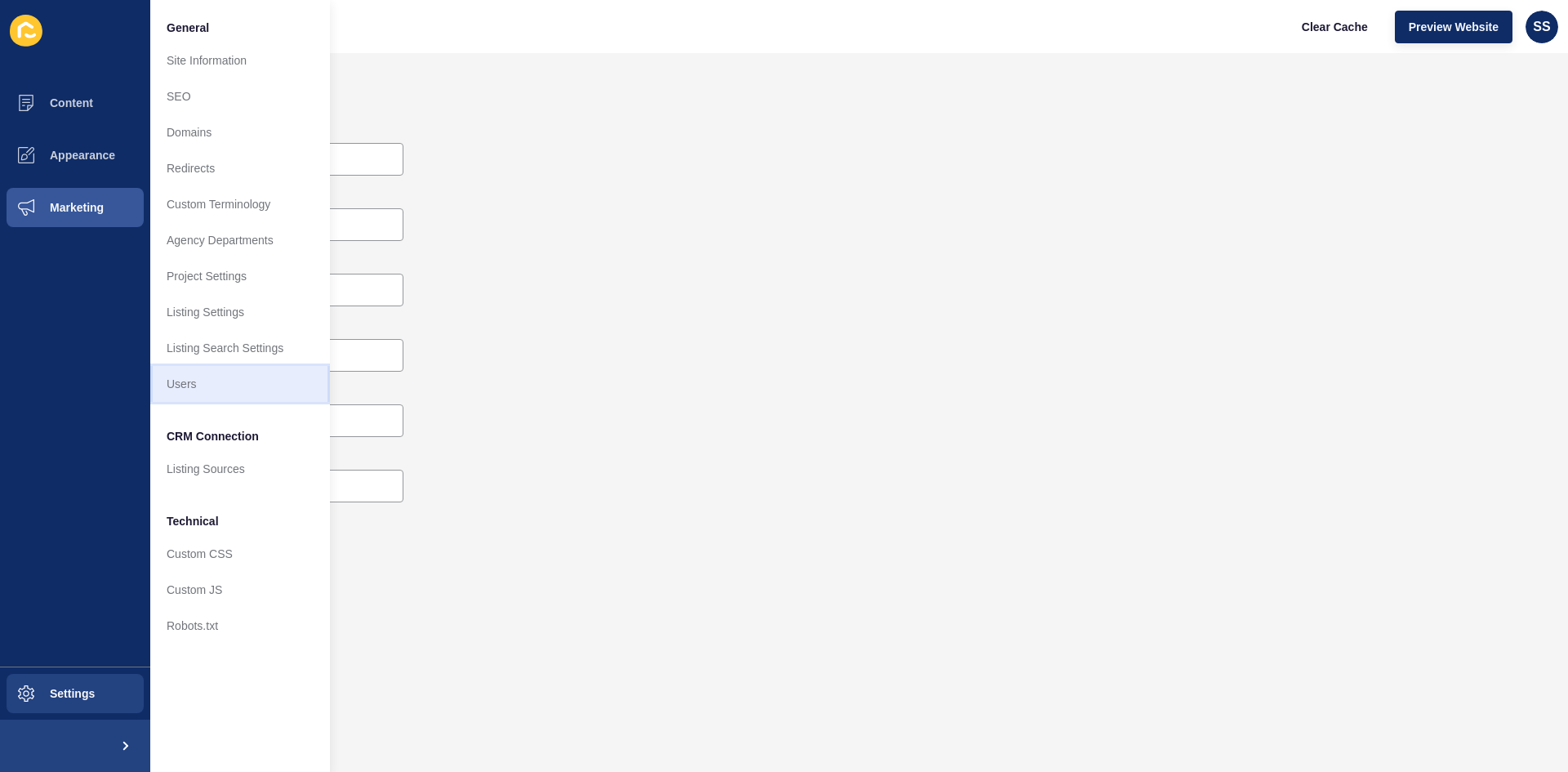
click at [182, 381] on link "Users" at bounding box center [241, 384] width 180 height 36
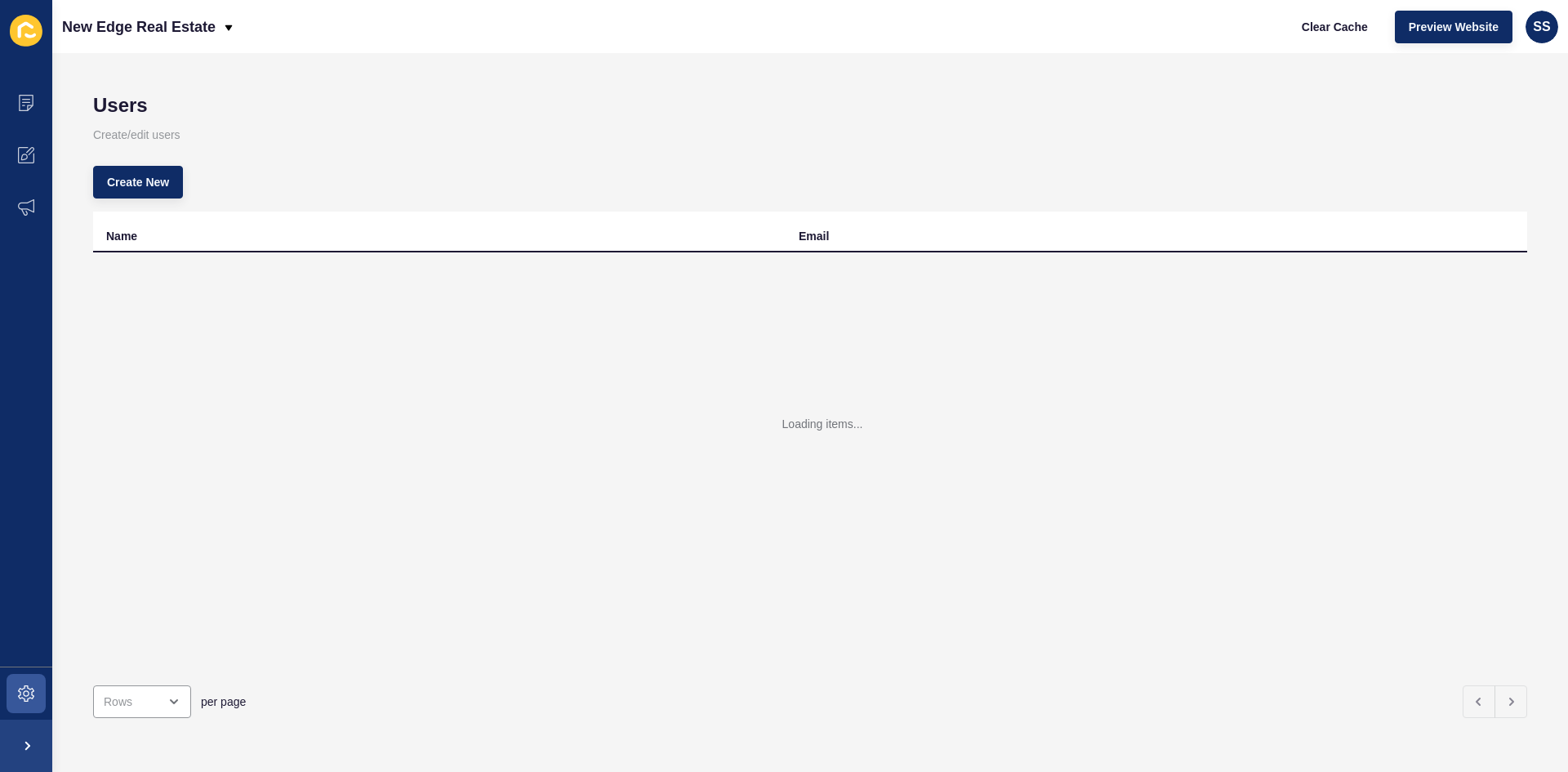
click at [21, 16] on icon at bounding box center [26, 31] width 33 height 32
click at [23, 91] on span at bounding box center [26, 102] width 52 height 52
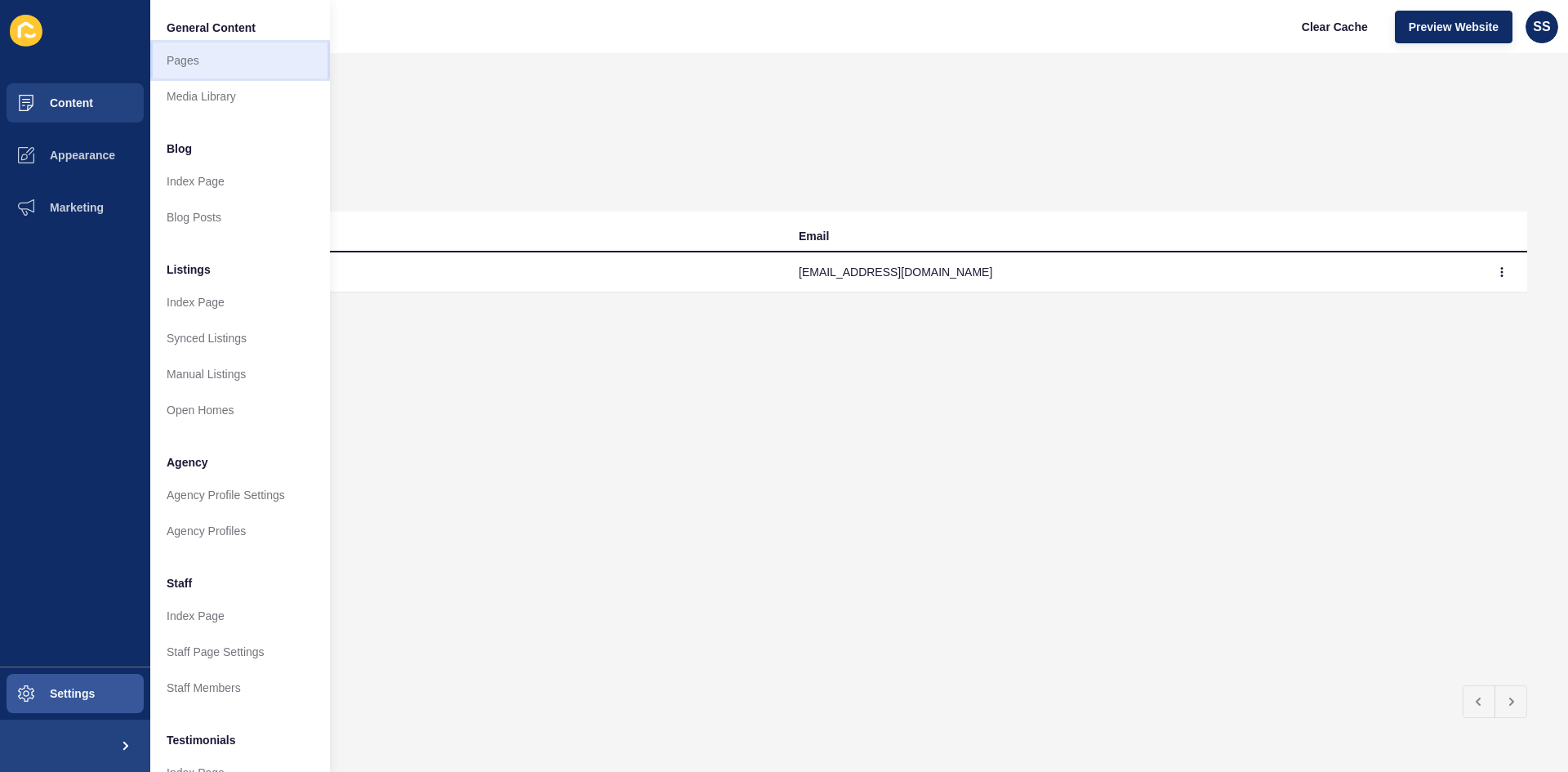
click at [235, 57] on link "Pages" at bounding box center [241, 61] width 180 height 36
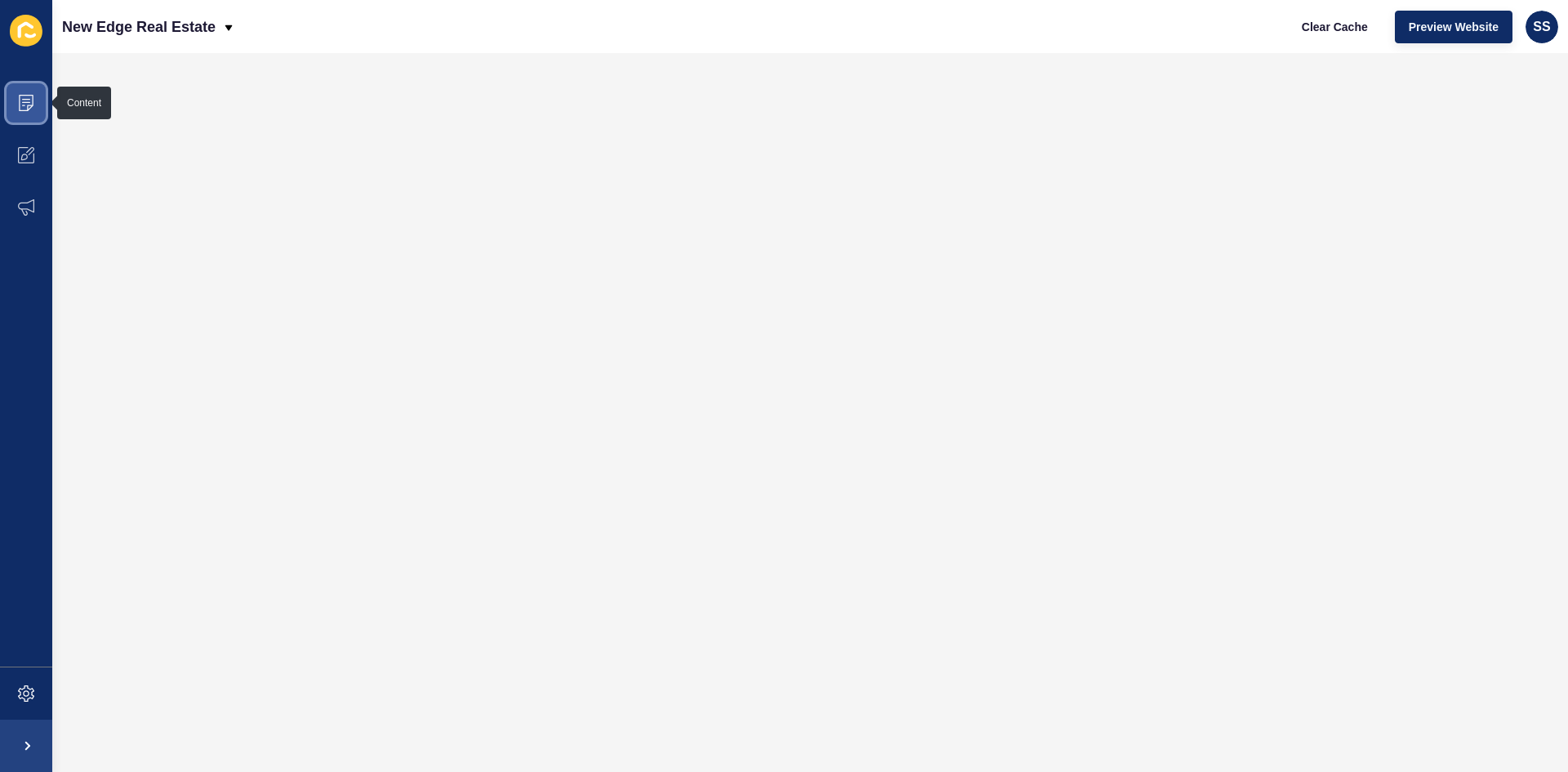
click at [29, 103] on icon at bounding box center [26, 102] width 9 height 1
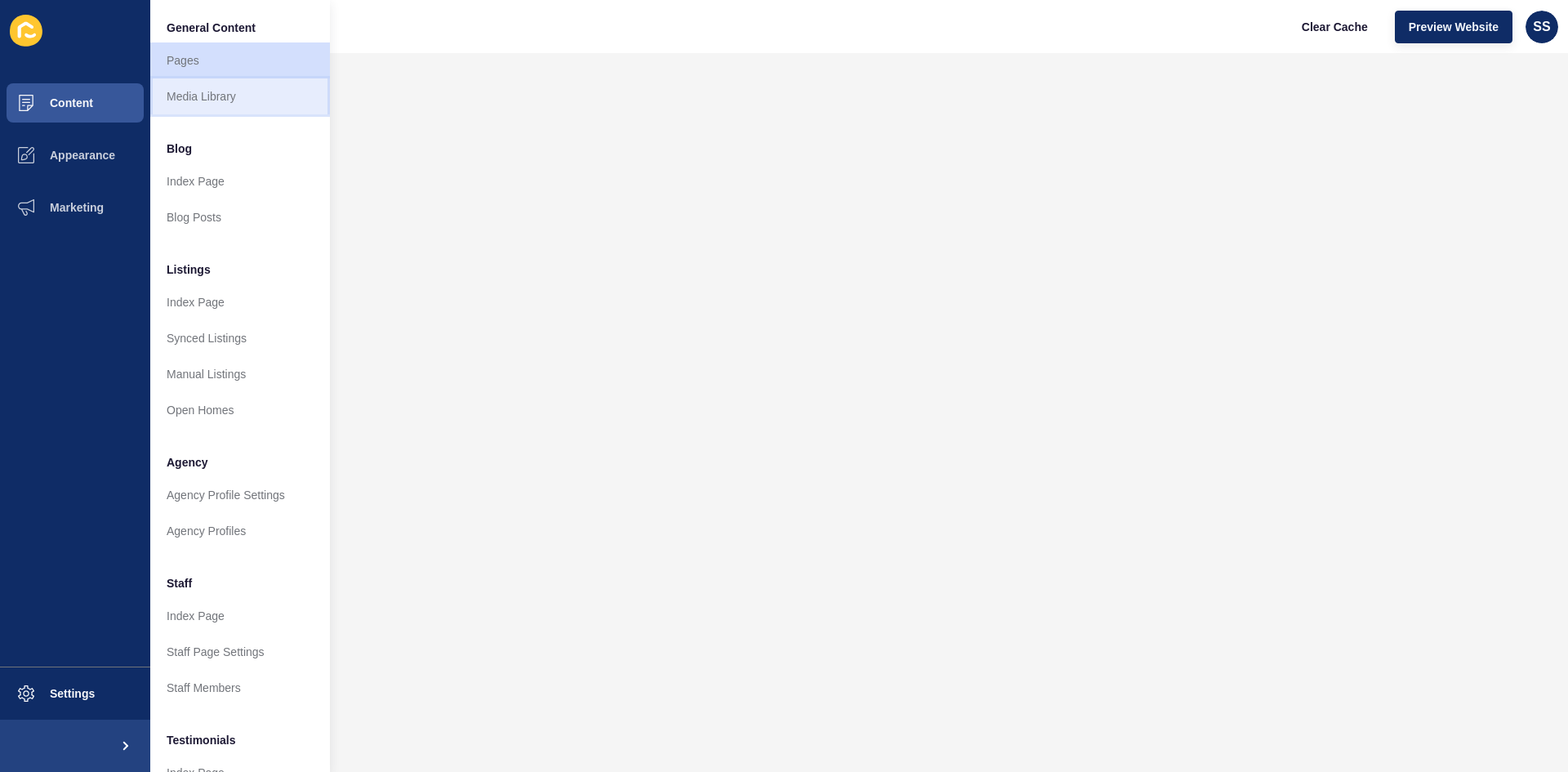
click at [294, 101] on link "Media Library" at bounding box center [241, 97] width 180 height 36
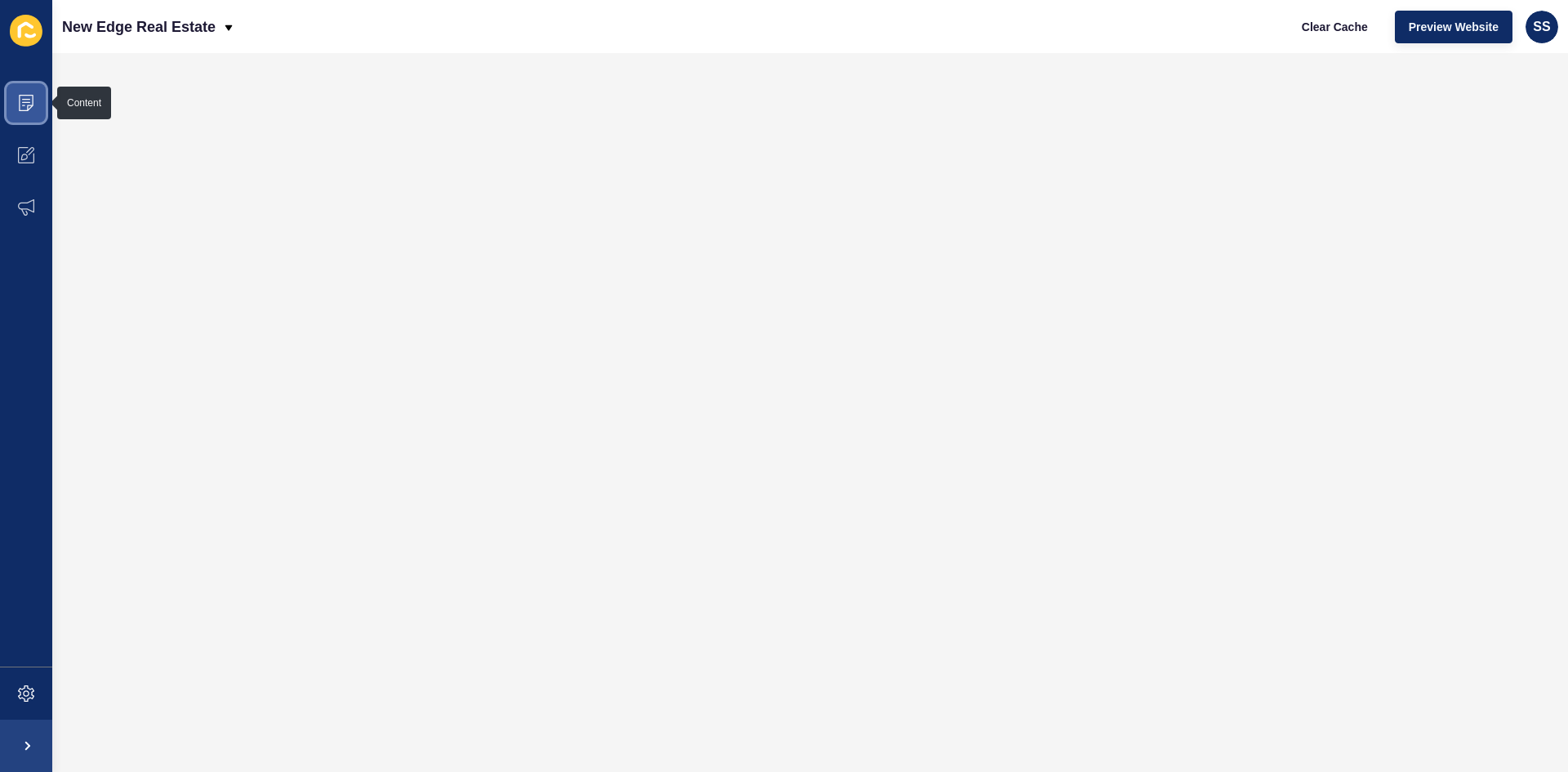
click at [32, 110] on icon at bounding box center [26, 102] width 16 height 16
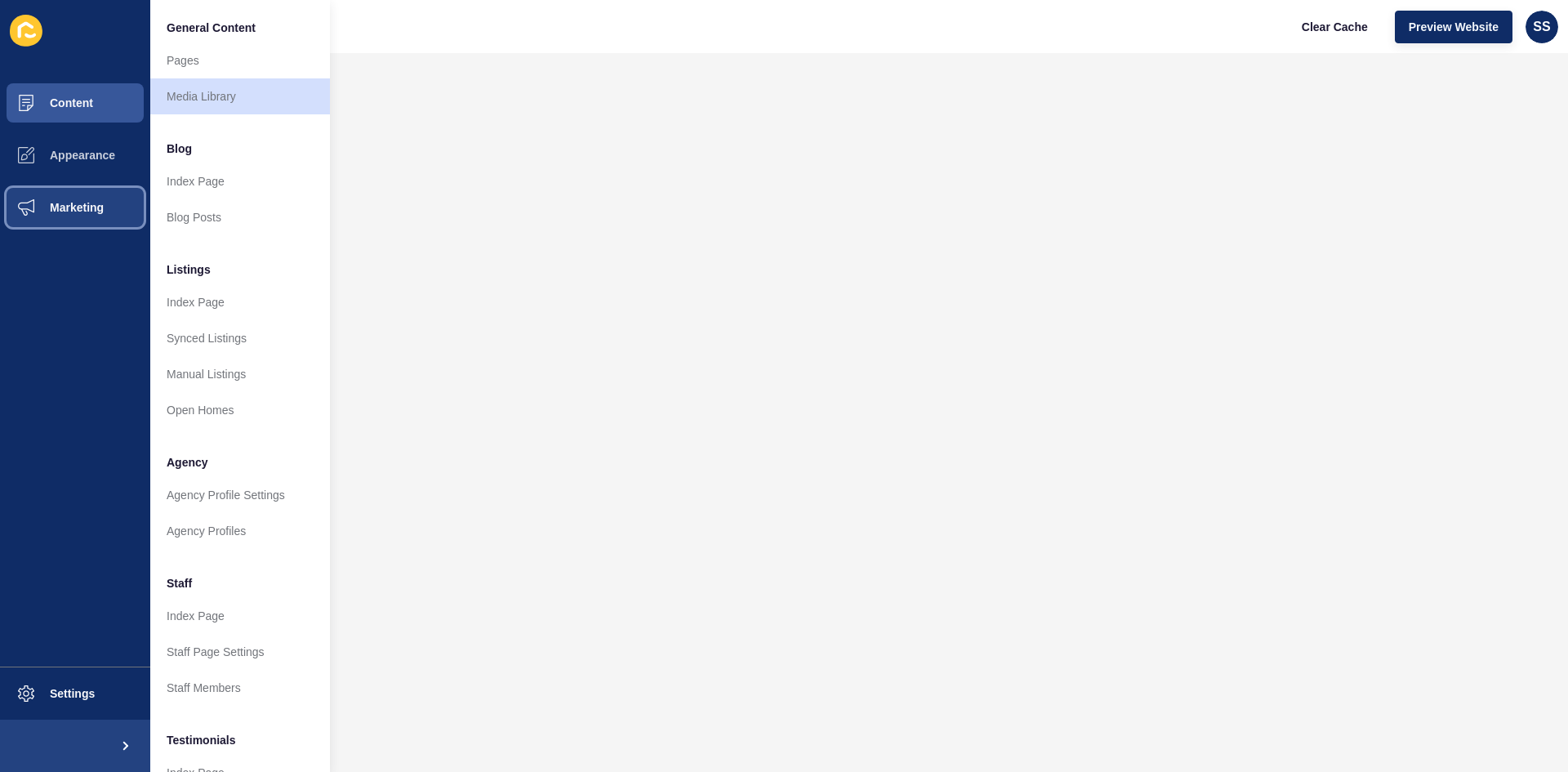
click at [147, 195] on button "Marketing" at bounding box center [75, 206] width 151 height 52
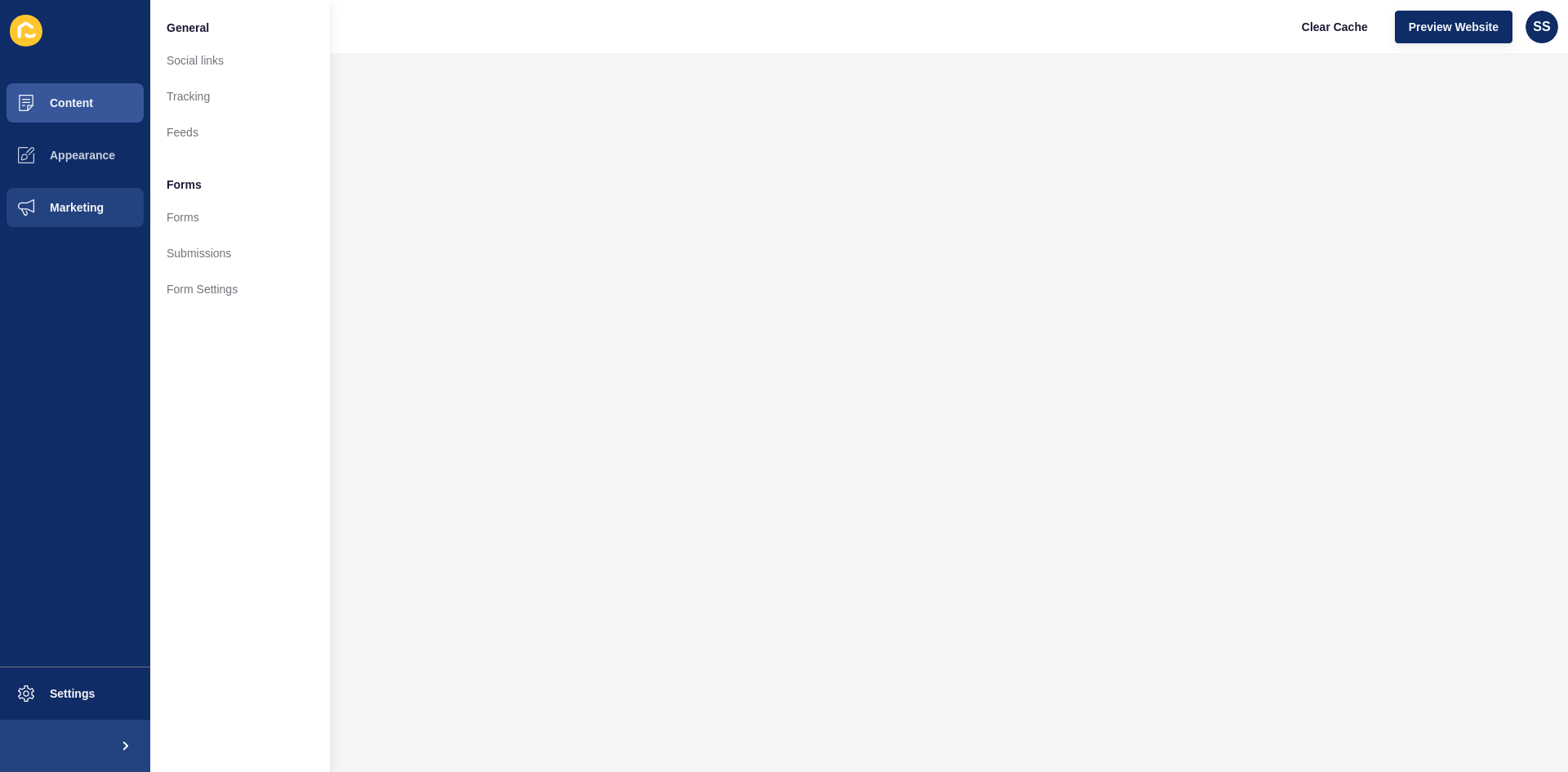
click at [185, 189] on span "Forms" at bounding box center [184, 184] width 35 height 16
click at [110, 153] on span "Appearance" at bounding box center [56, 155] width 117 height 13
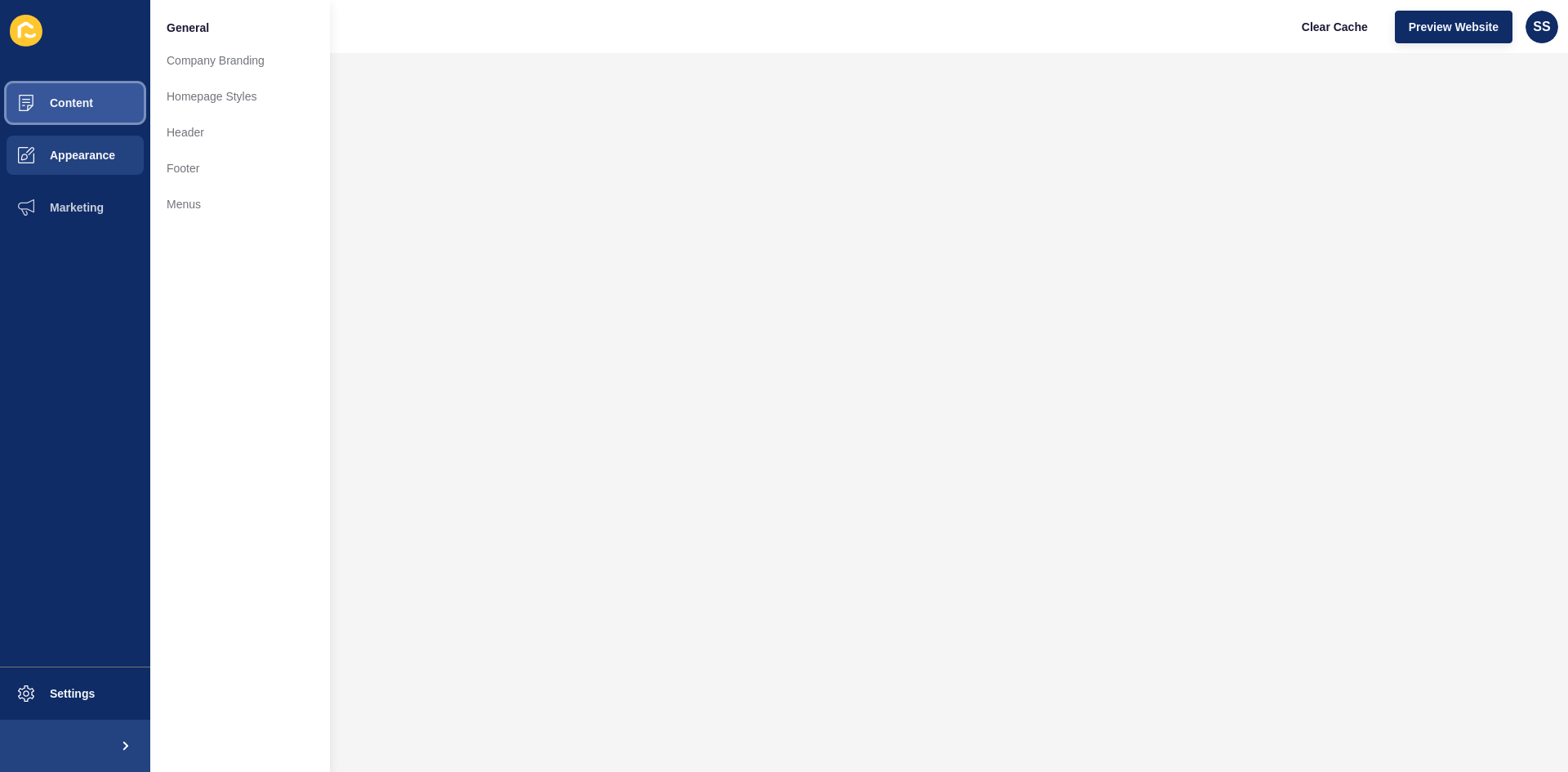
click at [112, 121] on button "Content" at bounding box center [75, 102] width 151 height 52
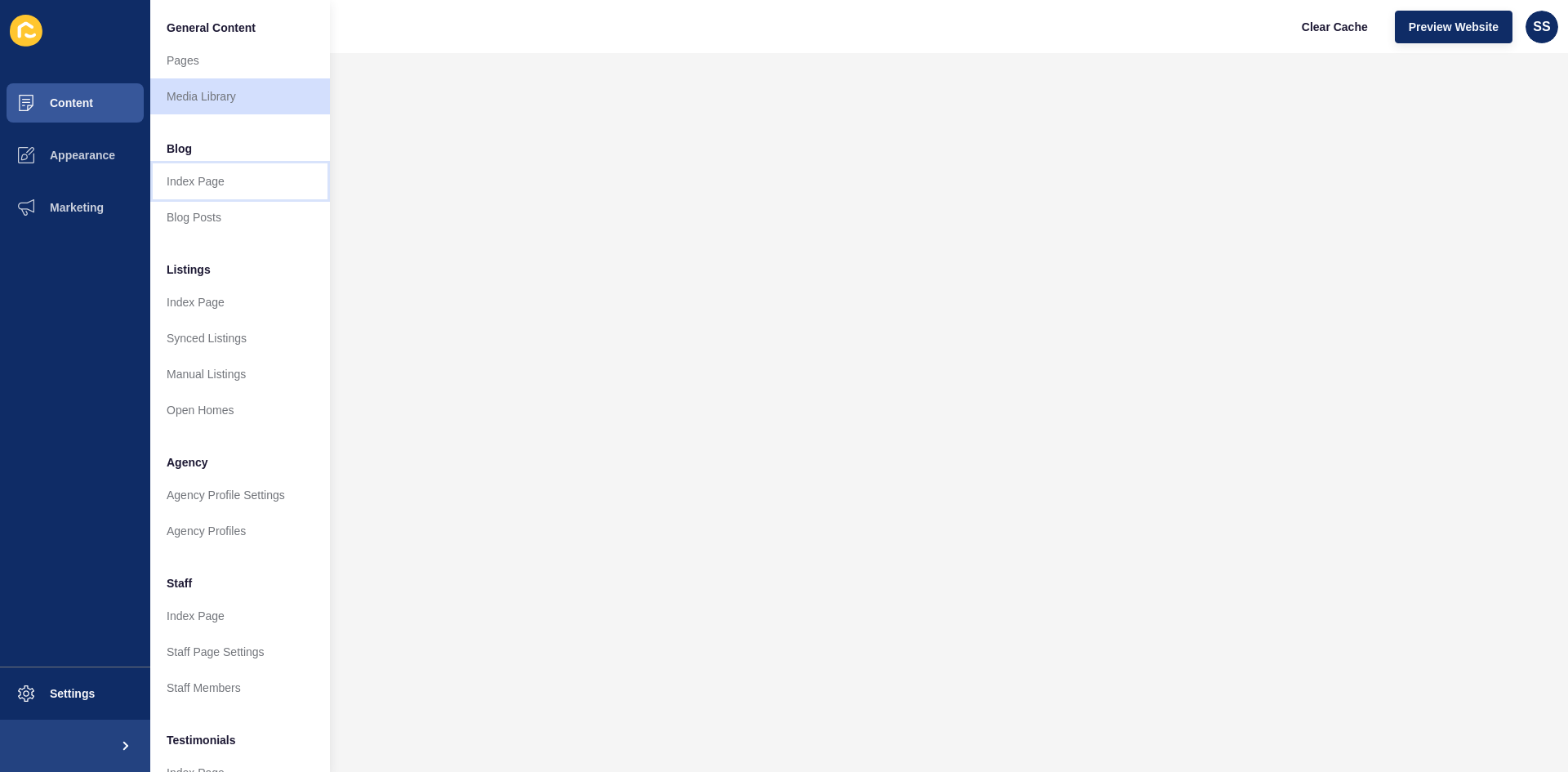
click at [222, 168] on link "Index Page" at bounding box center [241, 182] width 180 height 36
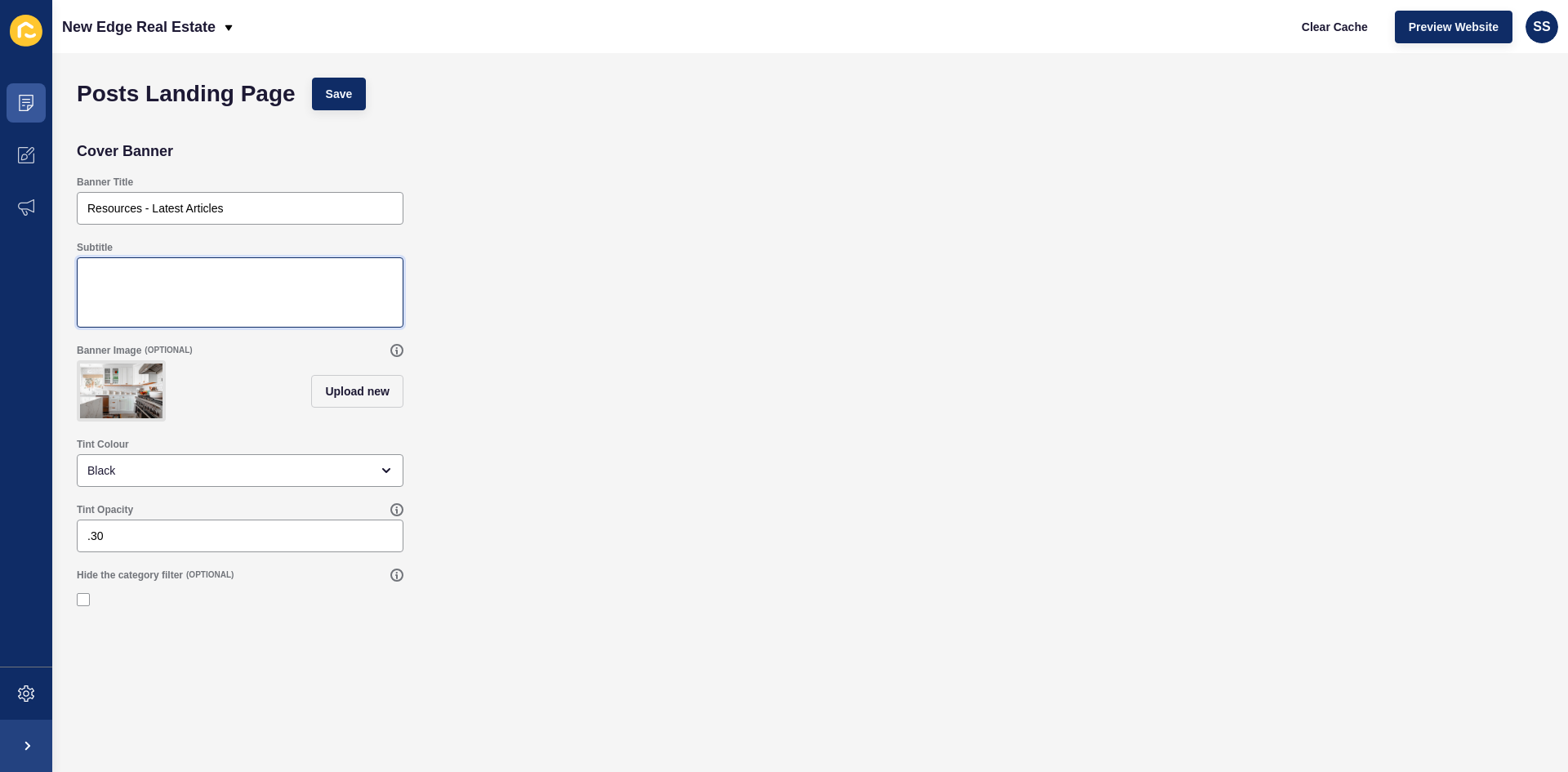
click at [291, 303] on textarea "Subtitle" at bounding box center [241, 292] width 322 height 65
click at [30, 32] on icon at bounding box center [26, 31] width 33 height 32
click at [175, 27] on p "New Edge Real Estate" at bounding box center [139, 27] width 153 height 41
click at [15, 200] on span at bounding box center [26, 206] width 52 height 52
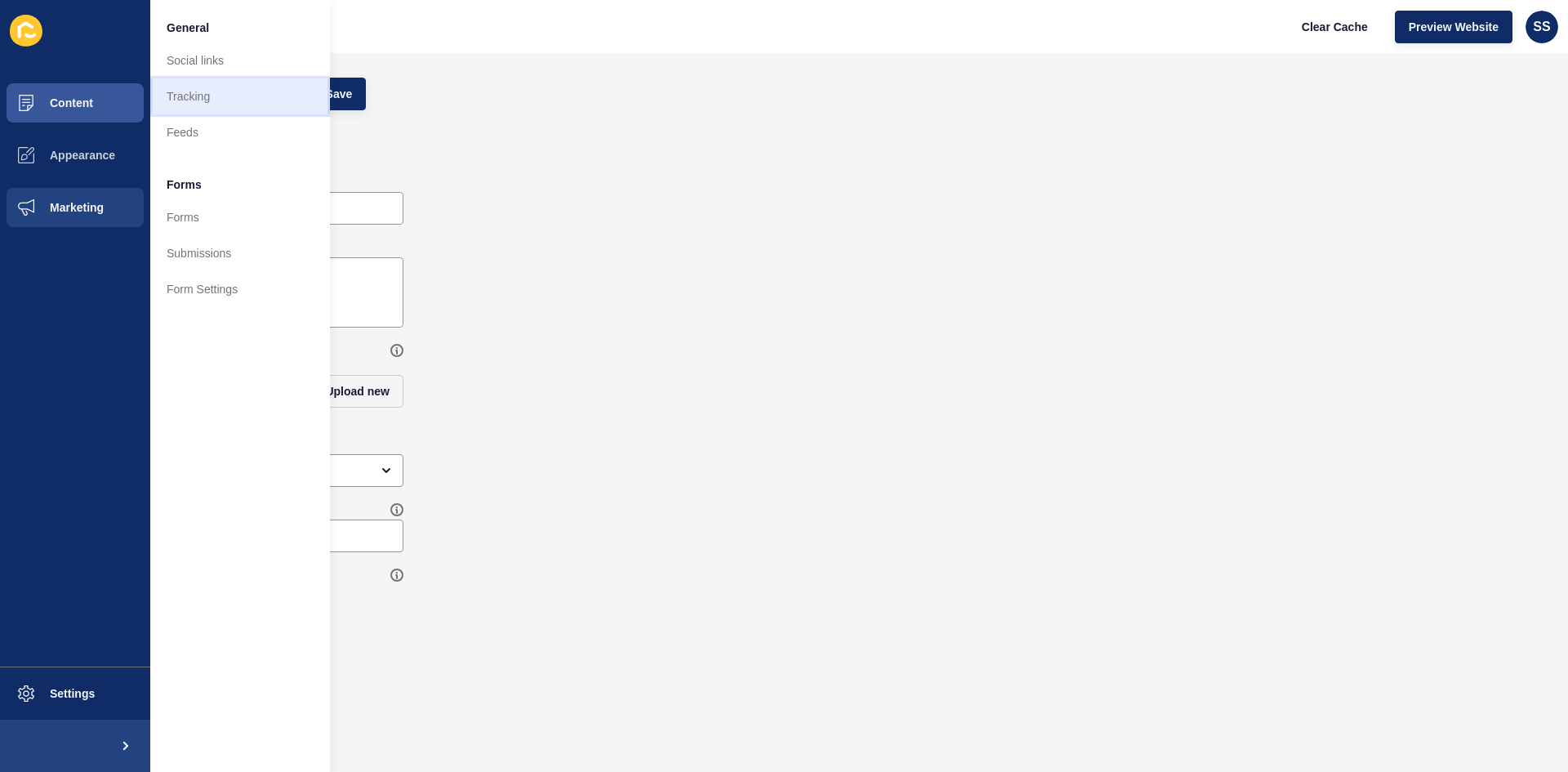
click at [222, 100] on link "Tracking" at bounding box center [241, 97] width 180 height 36
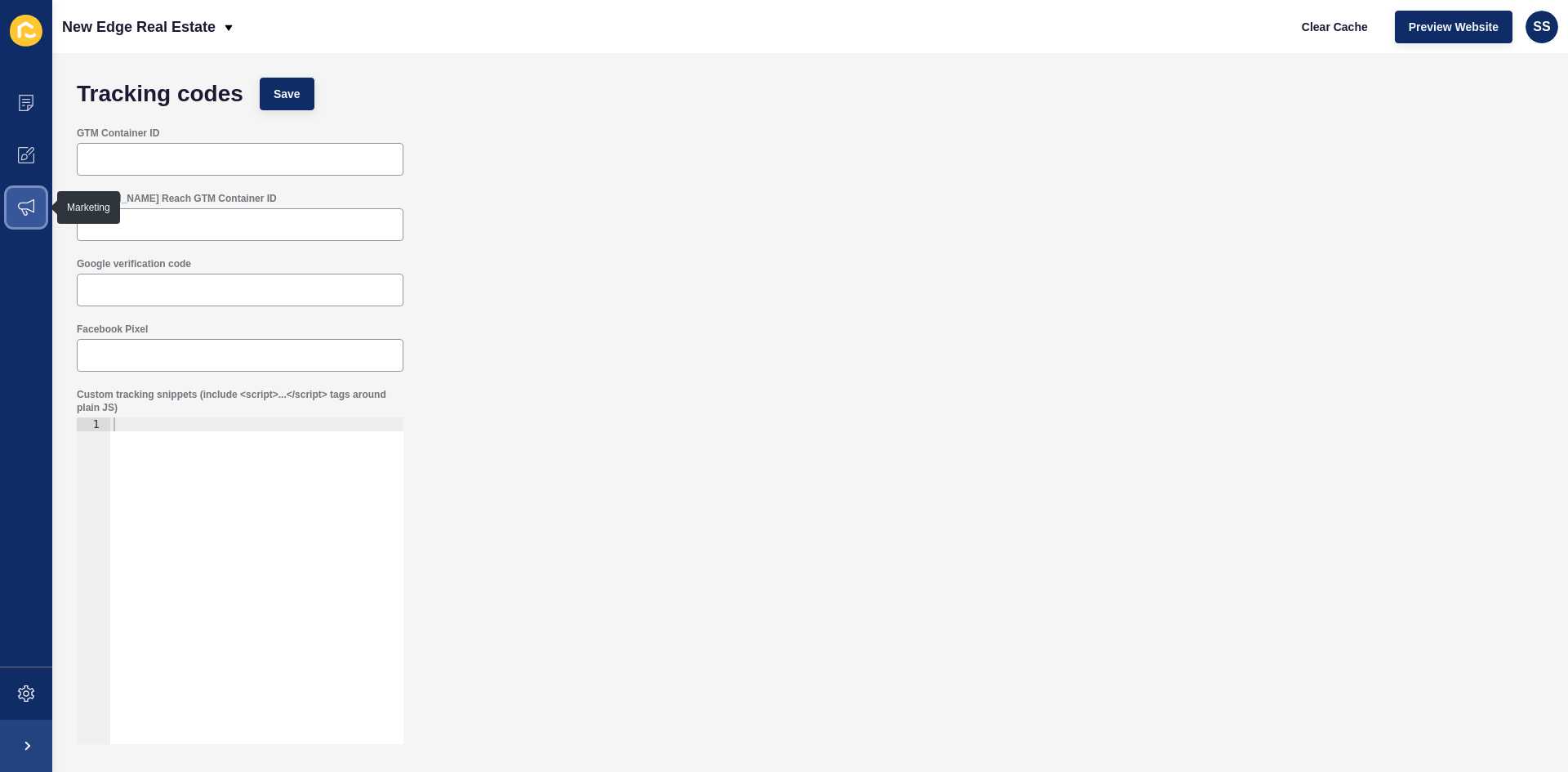
click at [31, 211] on icon at bounding box center [26, 206] width 16 height 16
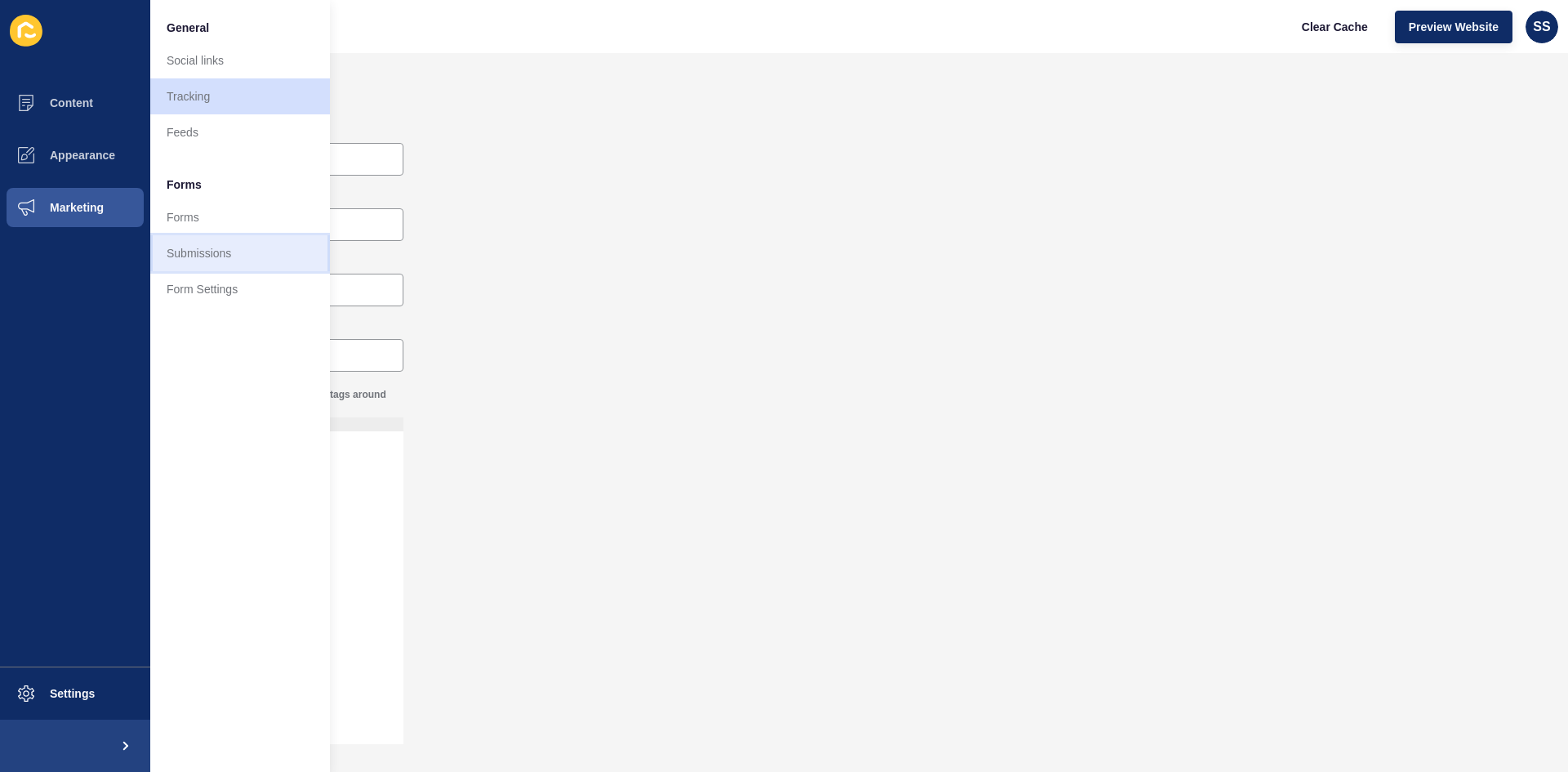
click at [241, 245] on link "Submissions" at bounding box center [241, 253] width 180 height 36
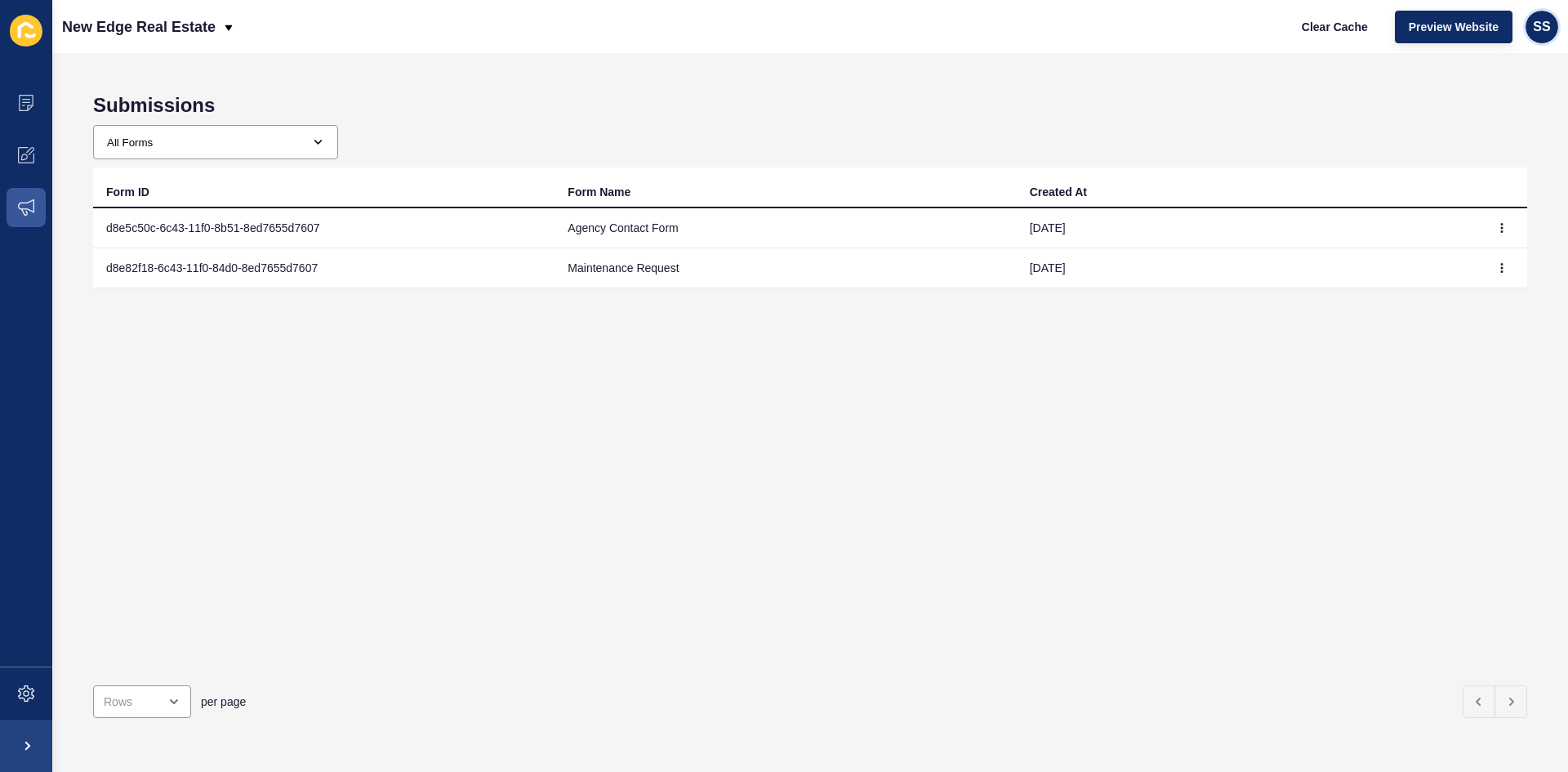
click at [1544, 20] on span "SS" at bounding box center [1541, 27] width 17 height 16
click at [1518, 99] on link "Contact Support" at bounding box center [1504, 100] width 120 height 36
click at [13, 96] on span at bounding box center [26, 102] width 52 height 52
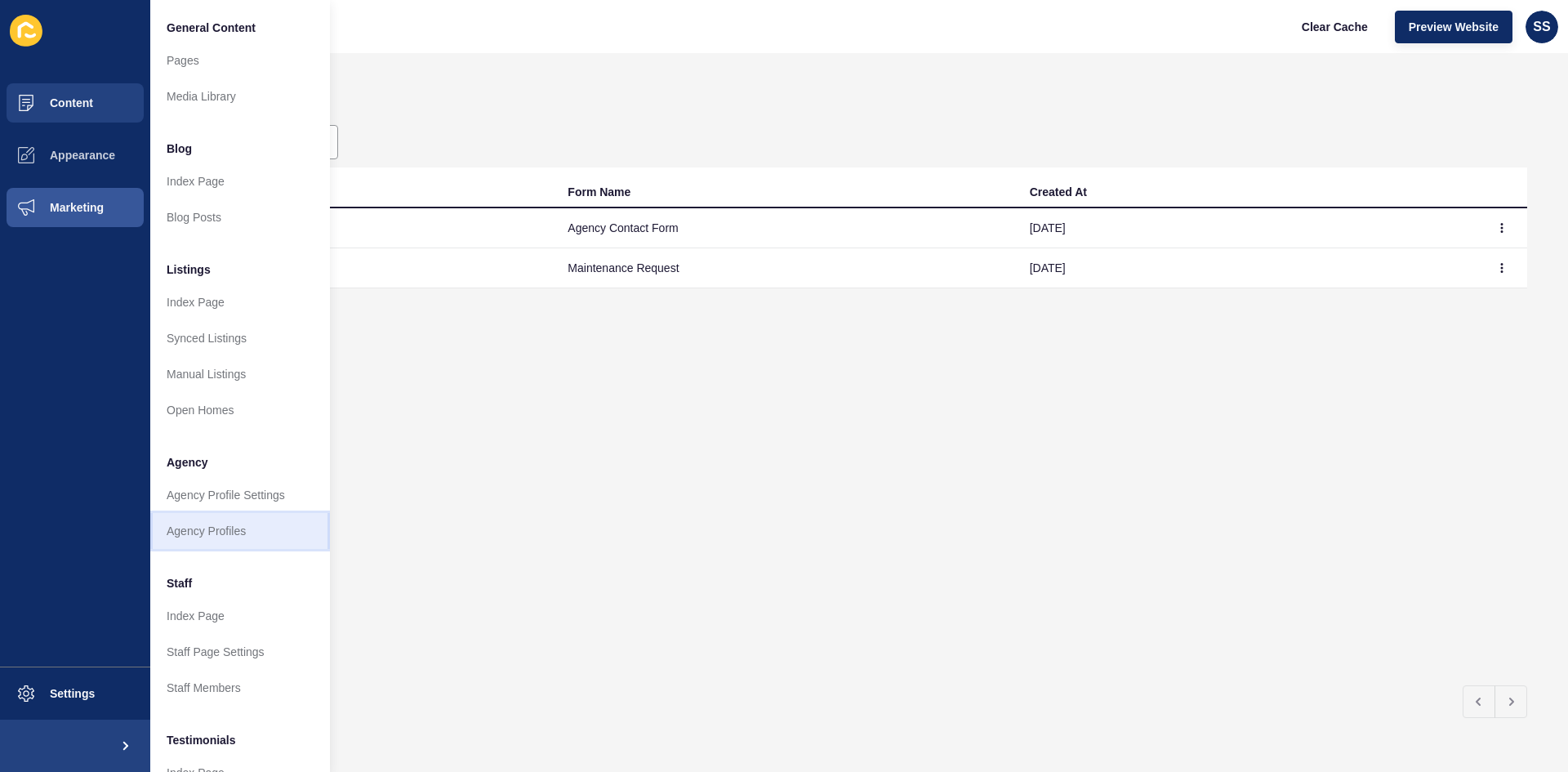
click at [203, 534] on link "Agency Profiles" at bounding box center [241, 531] width 180 height 36
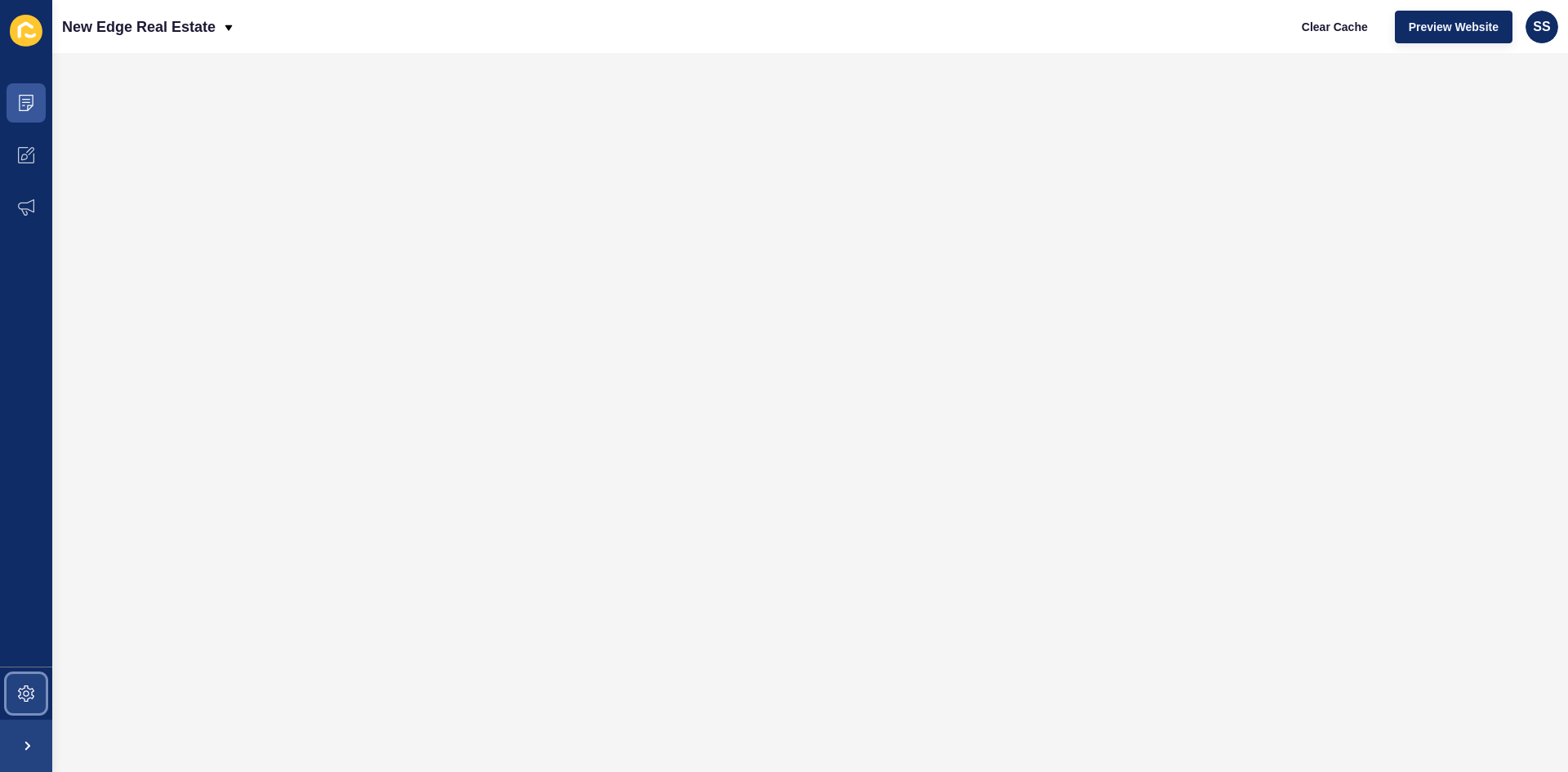
click at [20, 700] on span at bounding box center [26, 693] width 52 height 52
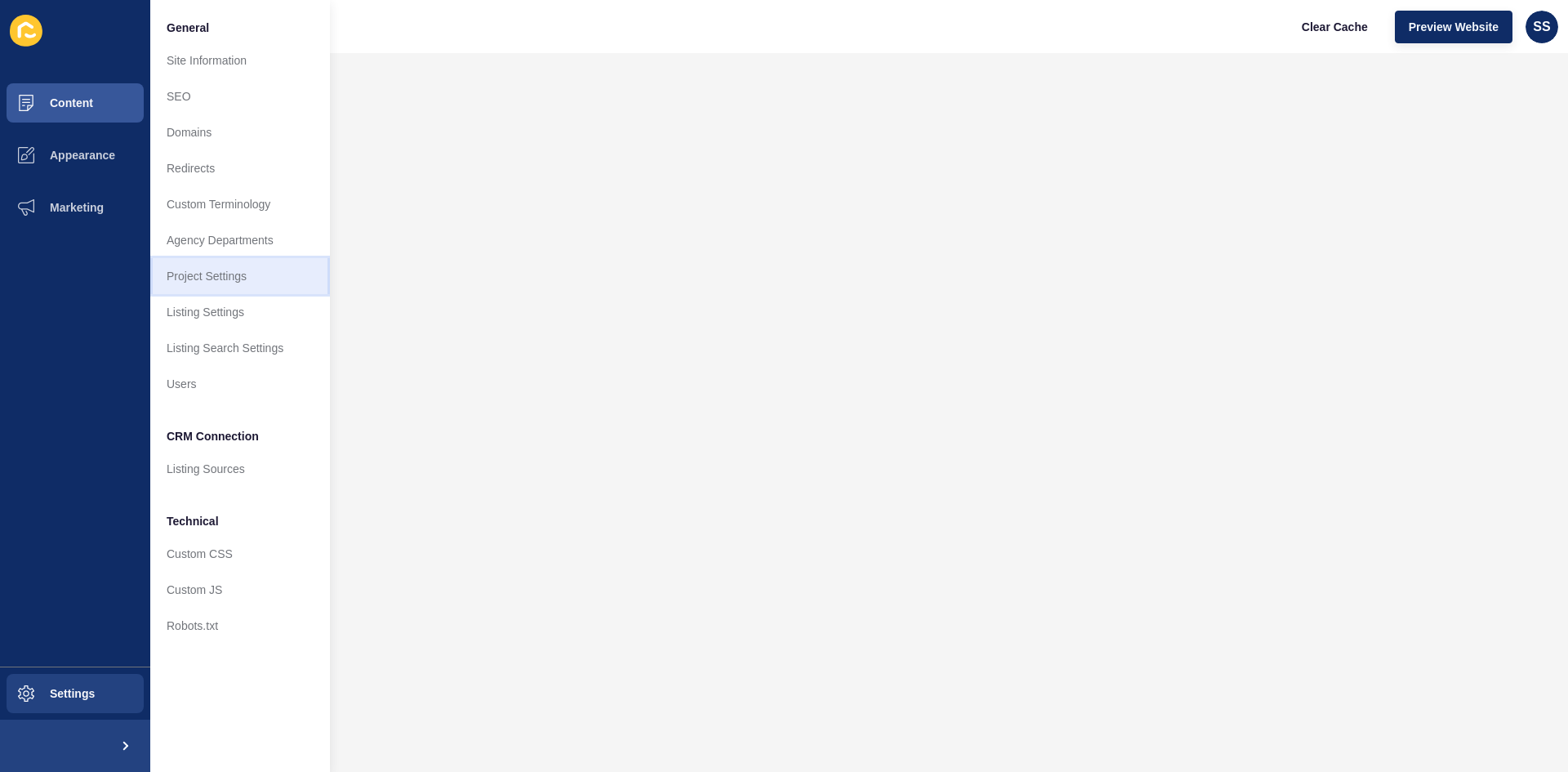
click at [242, 276] on link "Project Settings" at bounding box center [241, 277] width 180 height 36
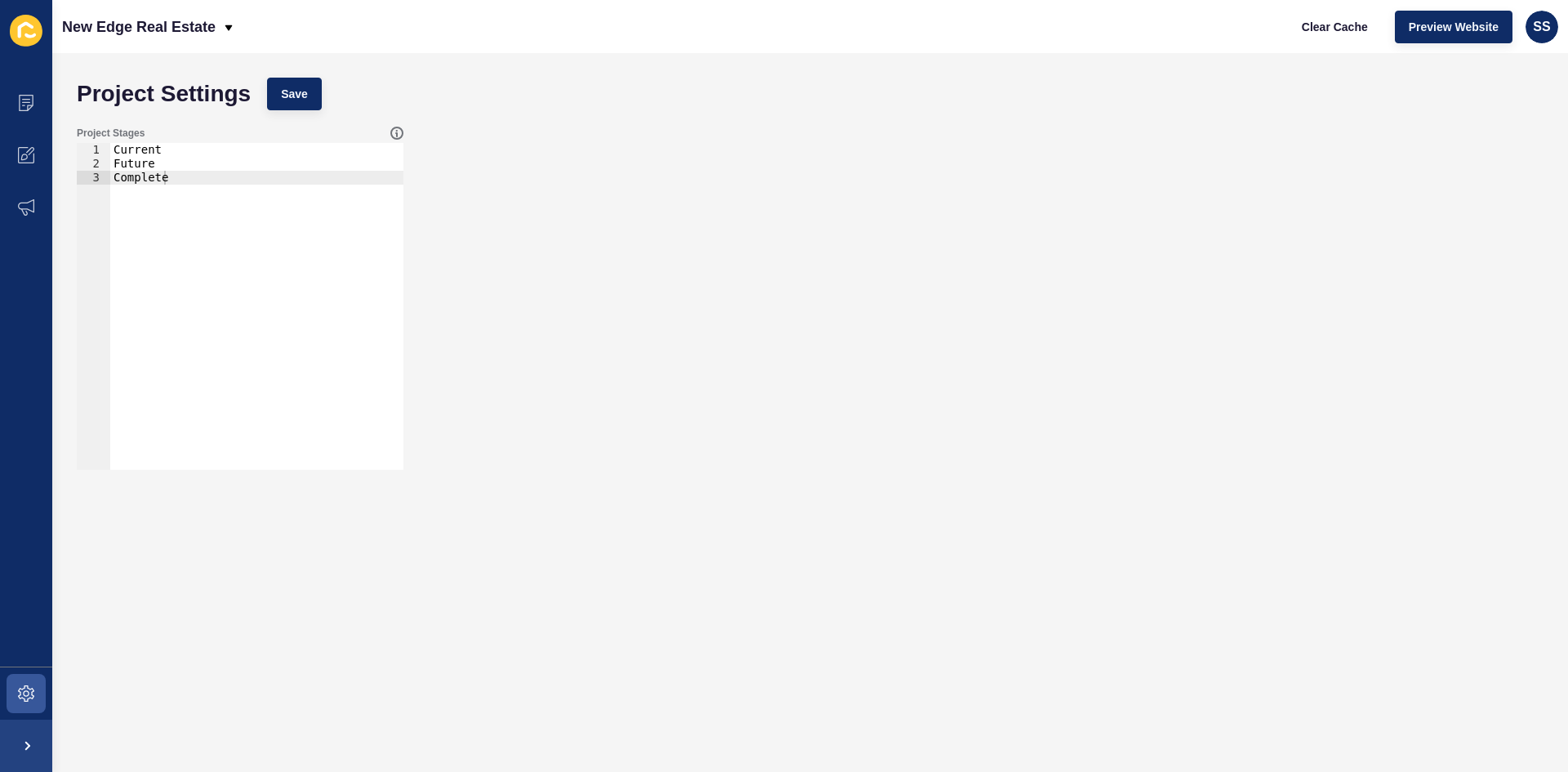
type textarea "Current"
click at [136, 155] on div "Current Future Complete" at bounding box center [257, 320] width 294 height 354
click at [704, 208] on div "Project Stages Current 1 2 3 Current Future Complete הההההההההההההההההההההההההה…" at bounding box center [810, 298] width 1483 height 360
click at [21, 211] on icon at bounding box center [26, 206] width 16 height 16
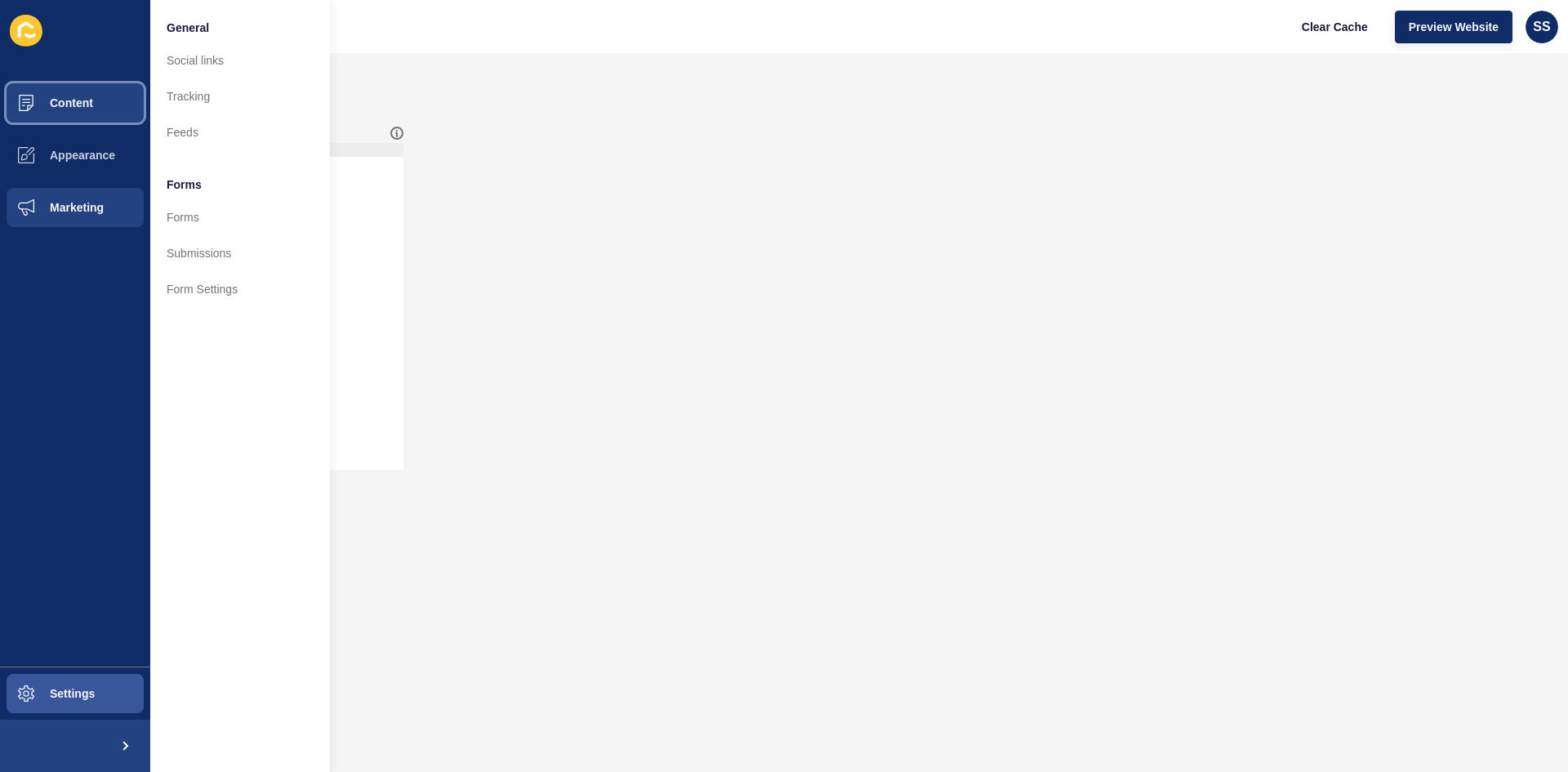
click at [95, 100] on button "Content" at bounding box center [75, 102] width 151 height 52
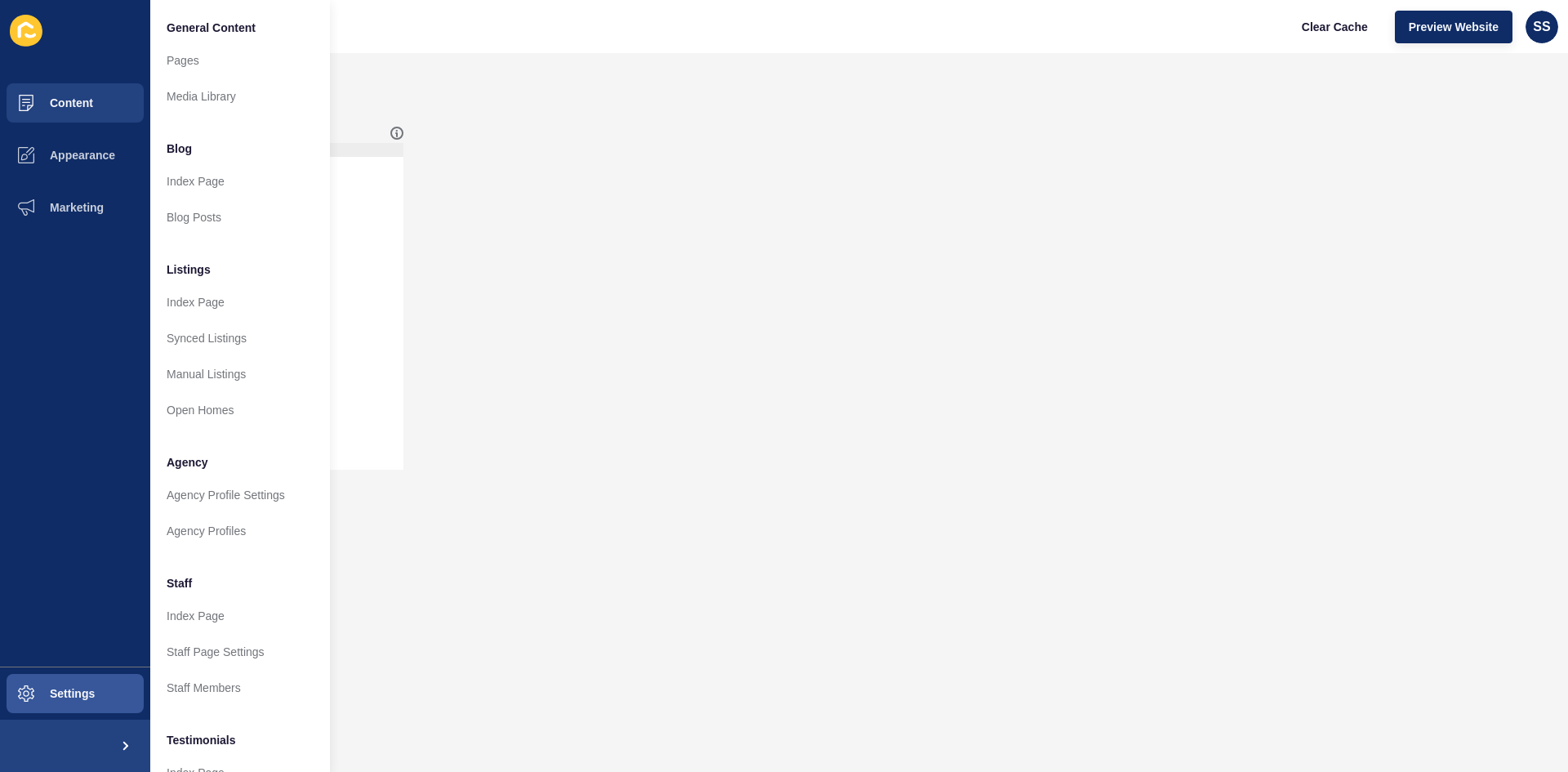
click at [1497, 320] on div "Project Stages Current 1 2 3 Current Future Complete הההההההההההההההההההההההההה…" at bounding box center [810, 298] width 1483 height 360
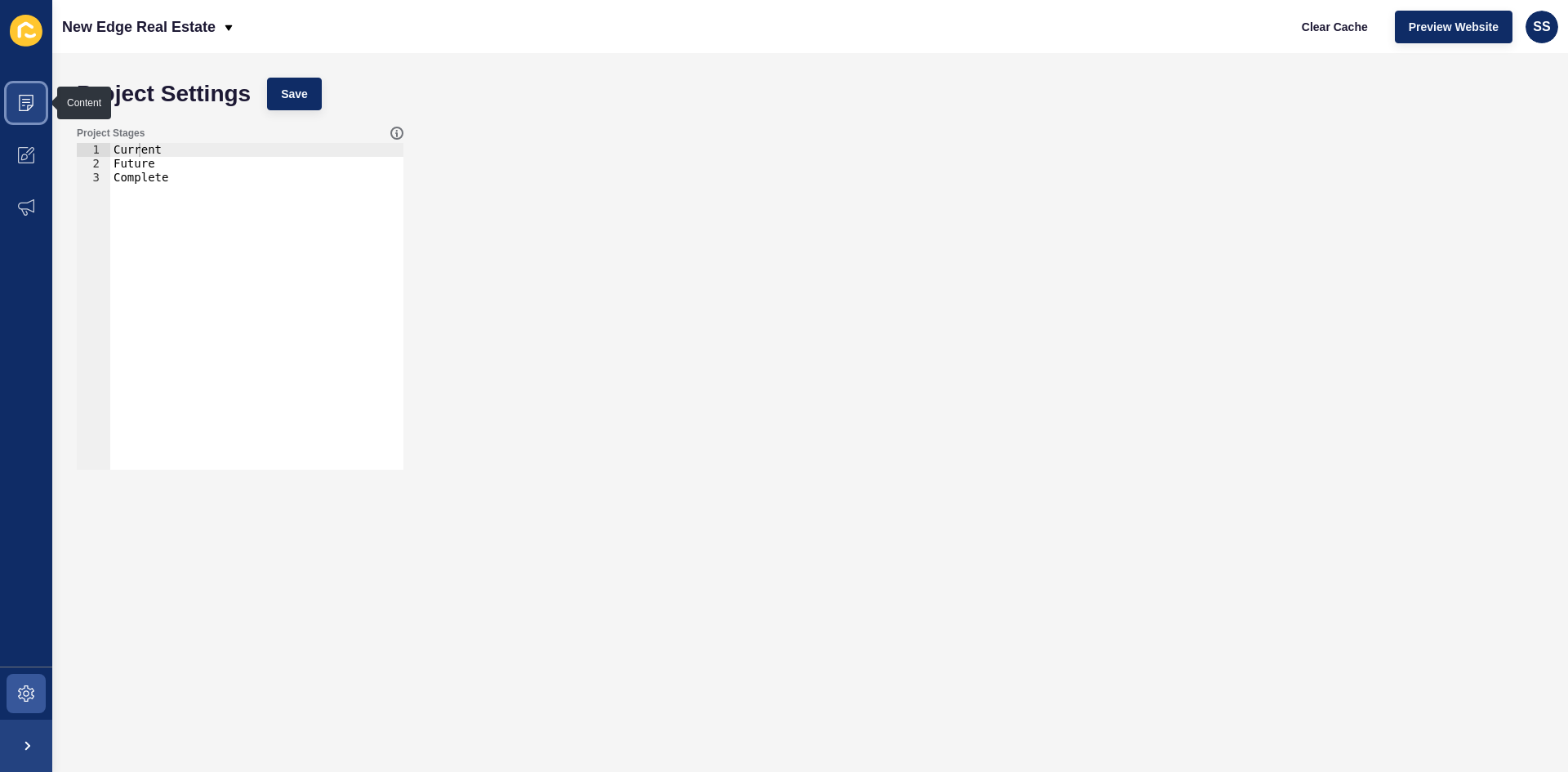
click at [25, 100] on icon at bounding box center [26, 102] width 16 height 16
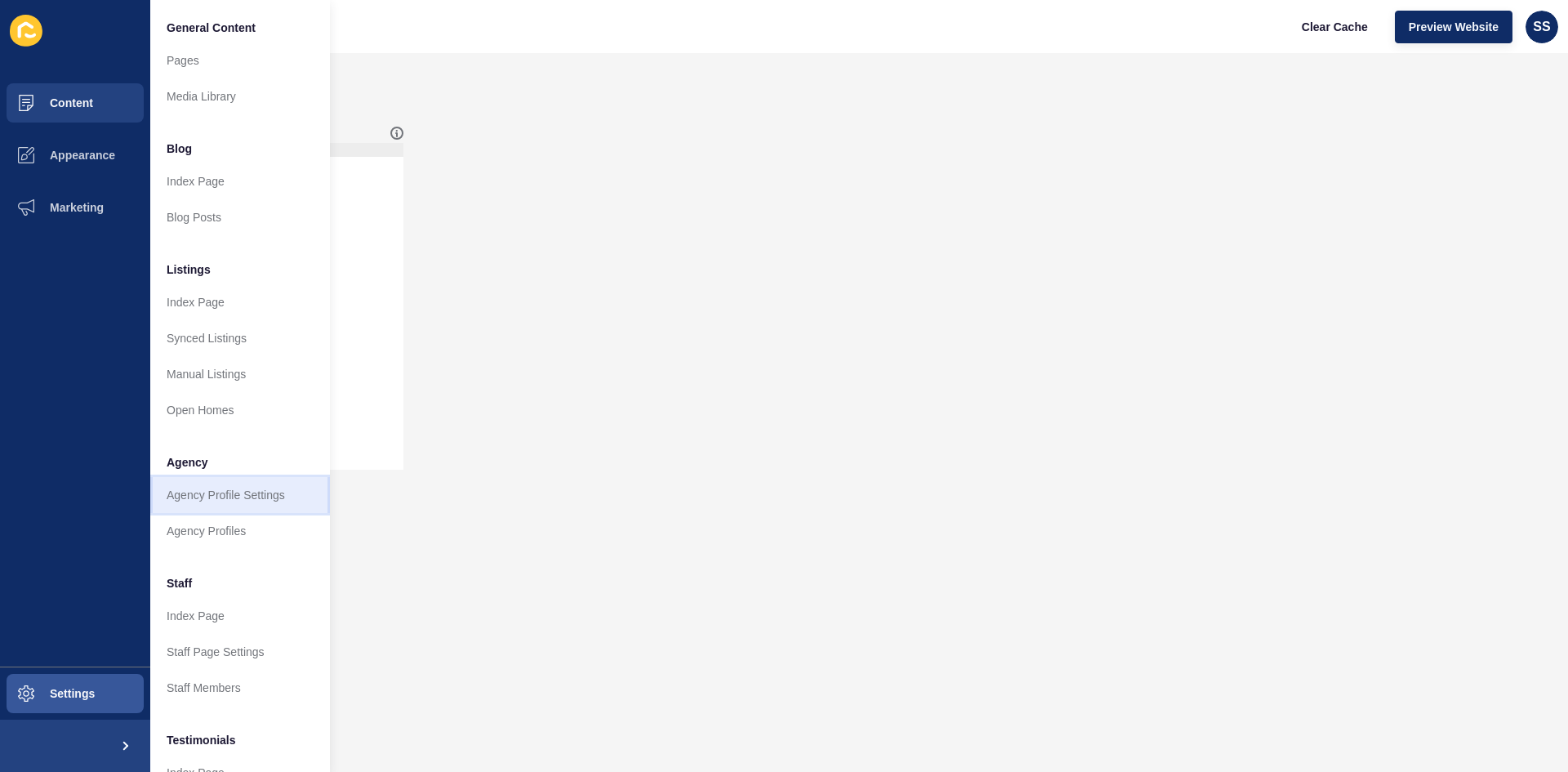
click at [253, 496] on link "Agency Profile Settings" at bounding box center [241, 495] width 180 height 36
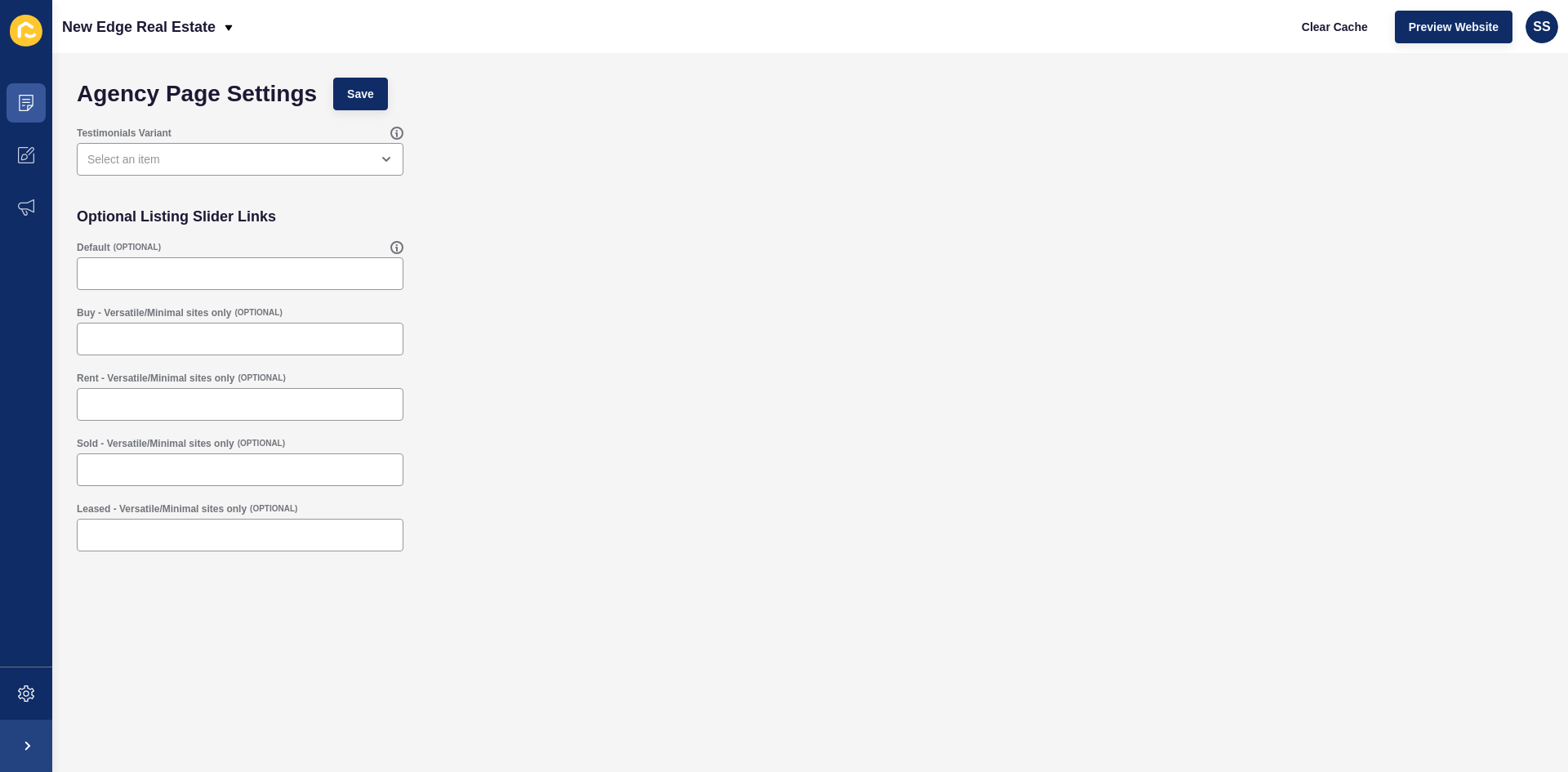
click at [1109, 422] on div "Rent - Versatile/Minimal sites only (OPTIONAL)" at bounding box center [810, 396] width 1483 height 65
click at [40, 21] on icon at bounding box center [26, 31] width 33 height 33
click at [36, 224] on span at bounding box center [26, 206] width 52 height 52
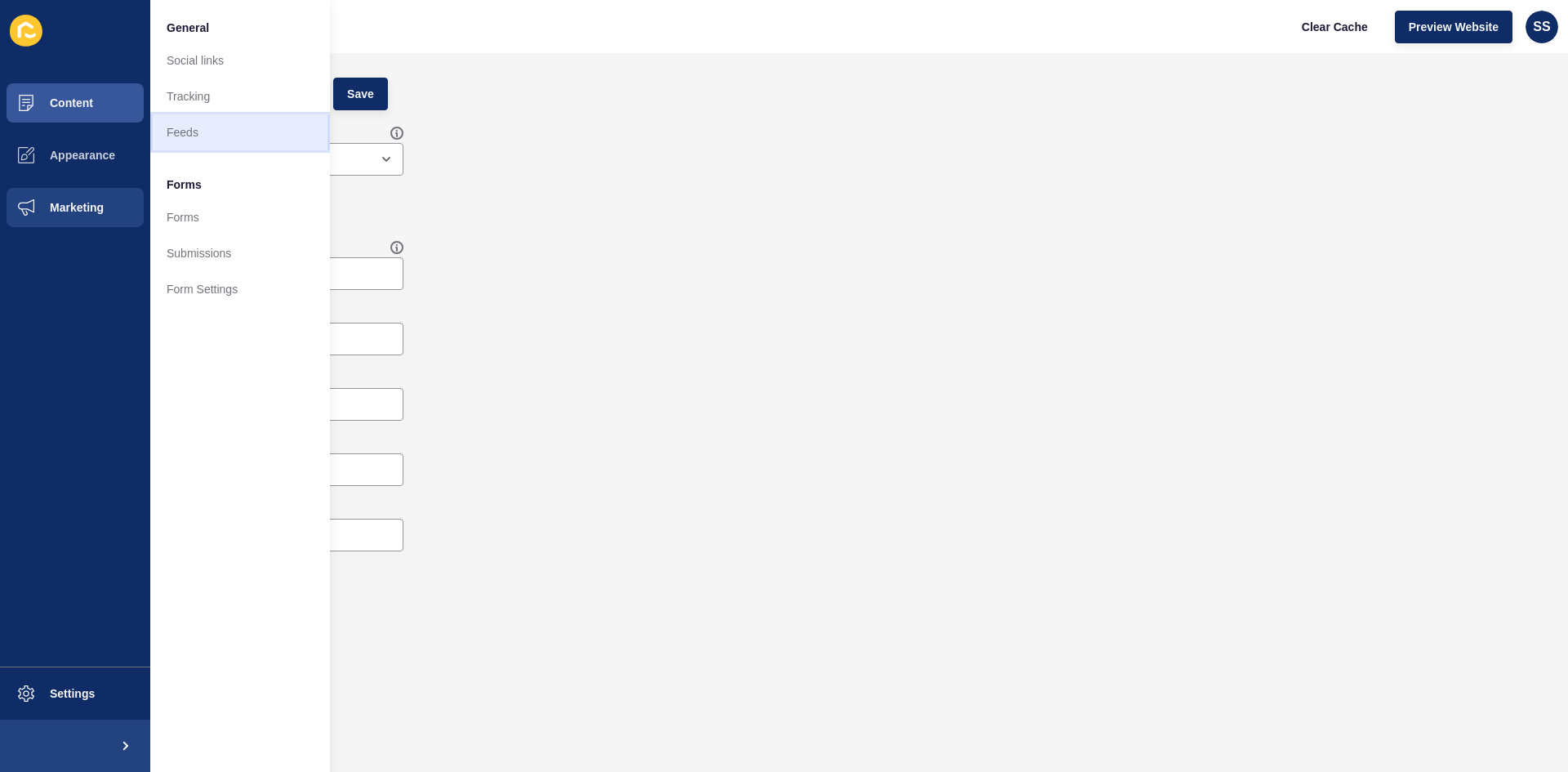
click at [246, 137] on link "Feeds" at bounding box center [241, 133] width 180 height 36
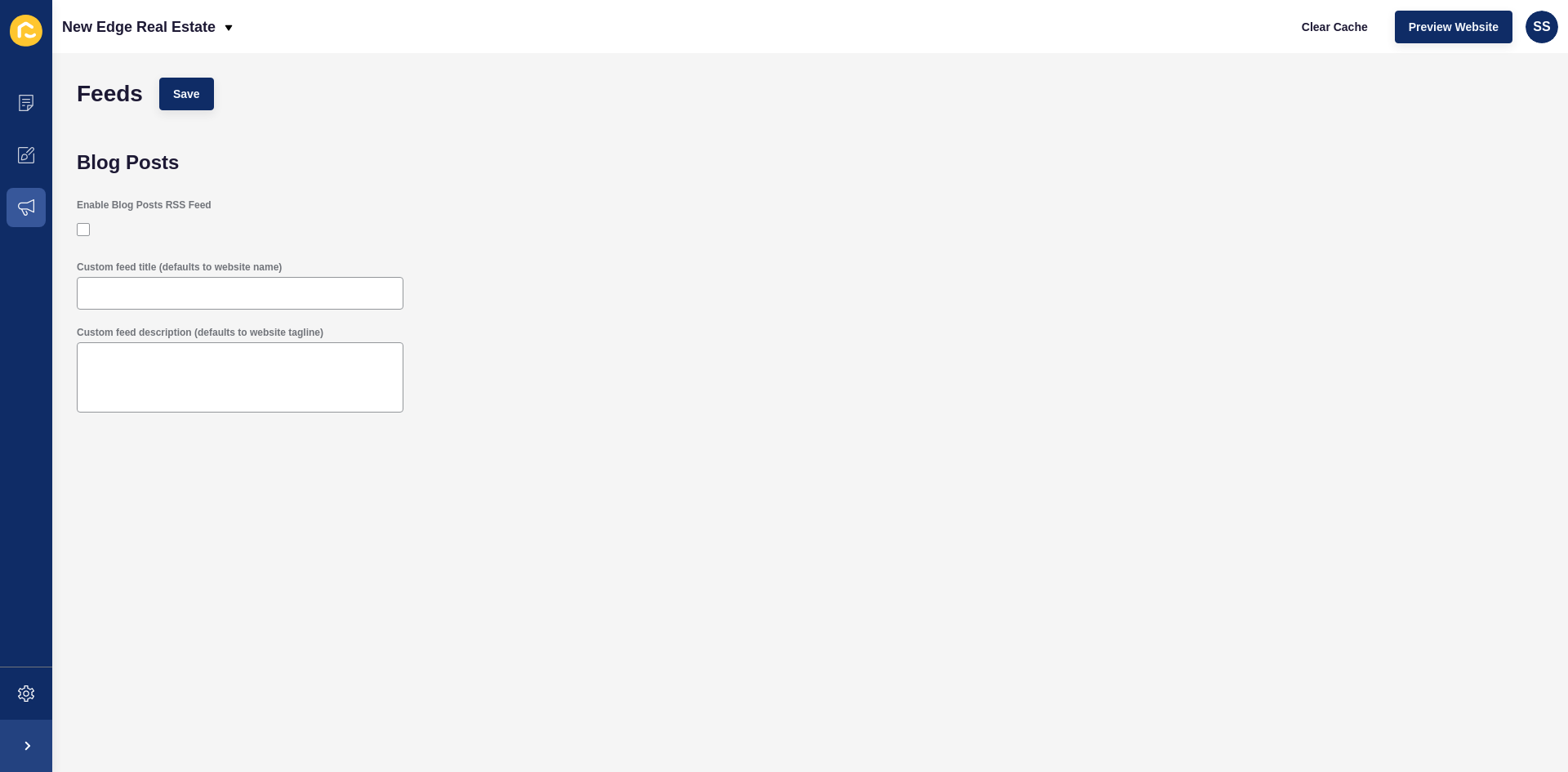
click at [1457, 211] on div "Enable Blog Posts RSS Feed" at bounding box center [810, 222] width 1483 height 63
